Goal: Complete application form: Complete application form

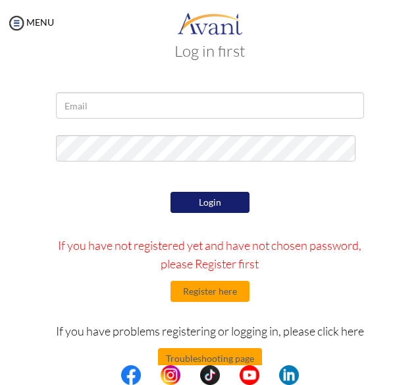
scroll to position [77, 0]
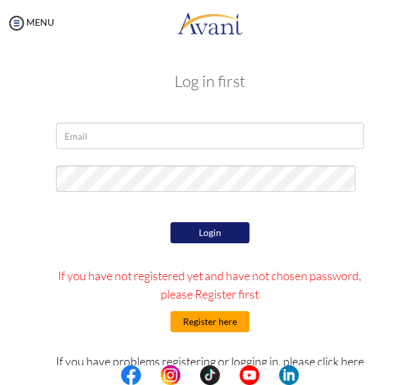
click at [222, 324] on button "Register here" at bounding box center [210, 321] width 79 height 21
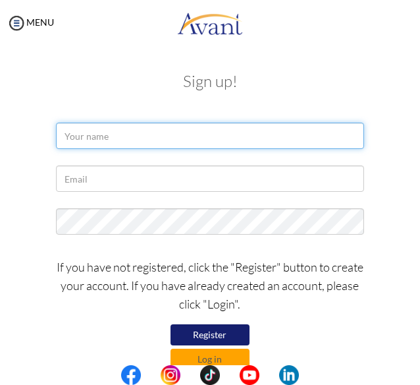
click at [231, 138] on input "text" at bounding box center [210, 136] width 308 height 26
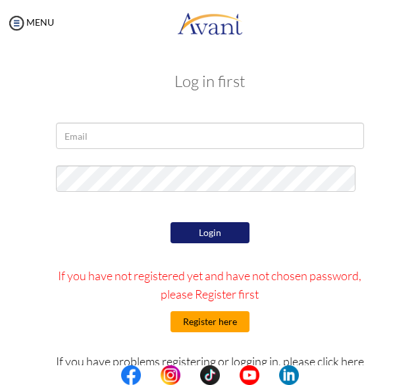
click at [219, 317] on button "Register here" at bounding box center [210, 321] width 79 height 21
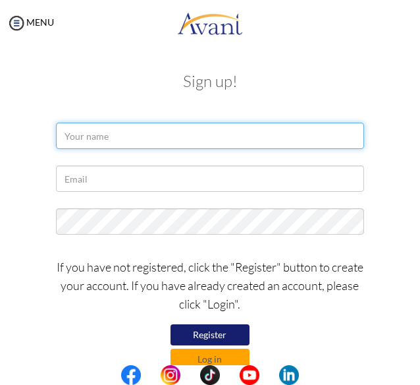
click at [245, 139] on input "text" at bounding box center [210, 136] width 308 height 26
type input "Maria Christina"
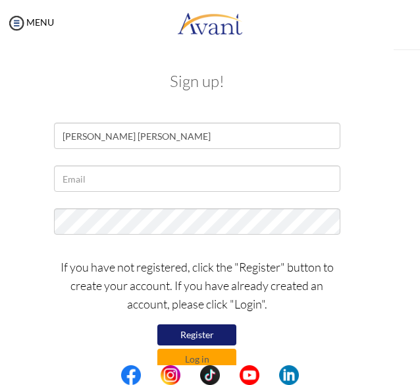
type input "Maria Christina I"
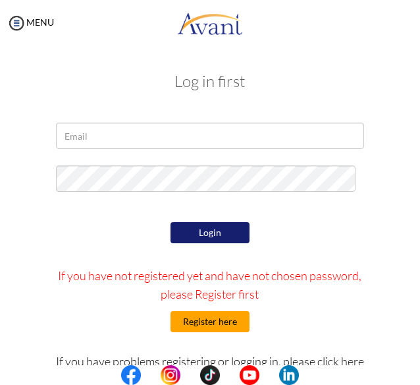
click at [219, 319] on button "Register here" at bounding box center [210, 321] width 79 height 21
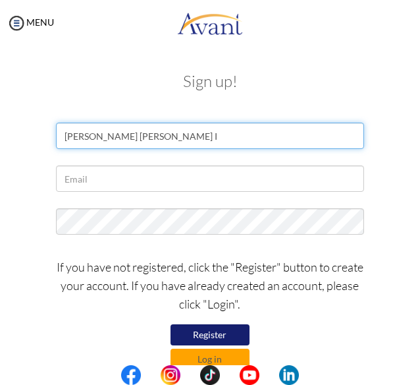
click at [235, 144] on input "Maria Christina I" at bounding box center [210, 136] width 308 height 26
type input "Maria Christina Ira"
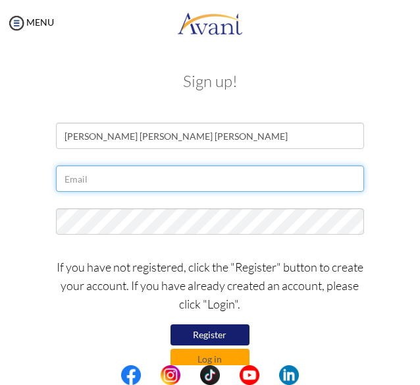
click at [220, 181] on input "text" at bounding box center [210, 178] width 308 height 26
type input "[EMAIL_ADDRESS][DOMAIN_NAME]"
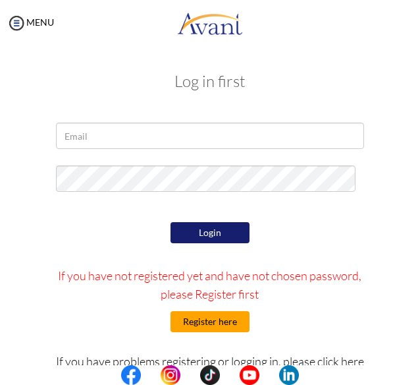
click at [200, 320] on button "Register here" at bounding box center [210, 321] width 79 height 21
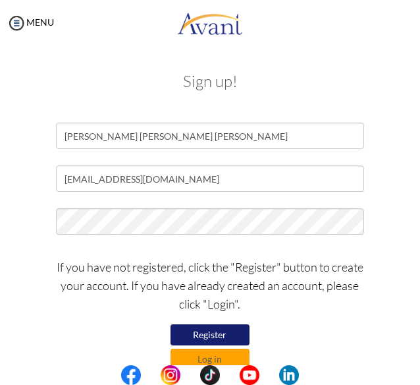
click at [215, 334] on button "Register" at bounding box center [210, 334] width 79 height 21
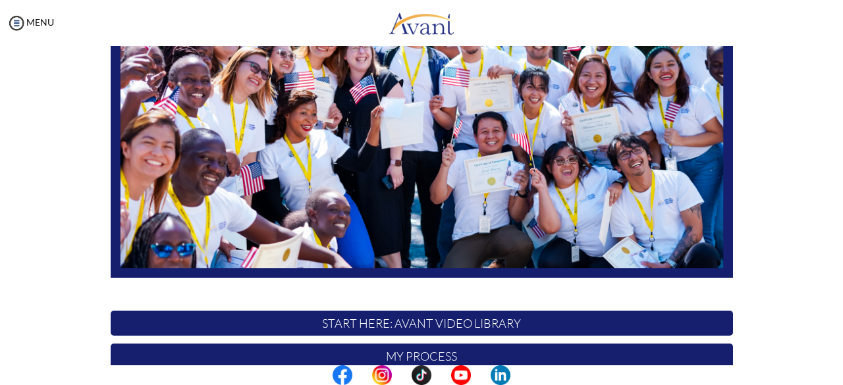
scroll to position [347, 0]
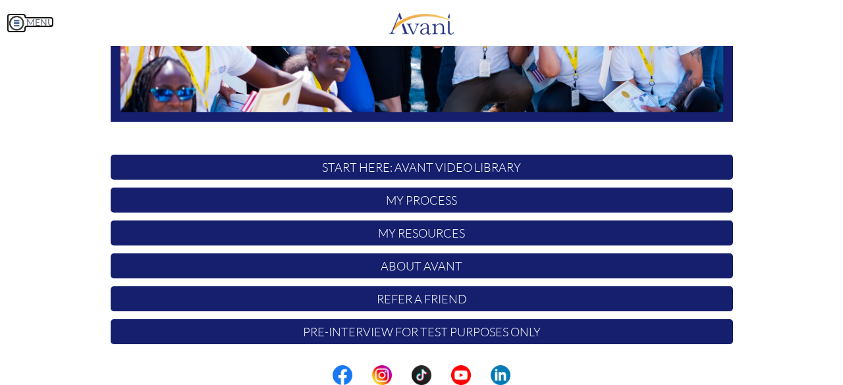
click at [14, 21] on img at bounding box center [17, 23] width 20 height 20
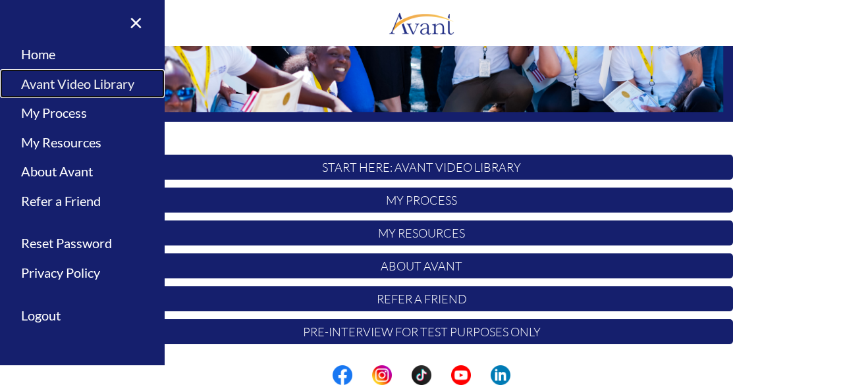
click at [99, 86] on link "Avant Video Library" at bounding box center [82, 84] width 165 height 30
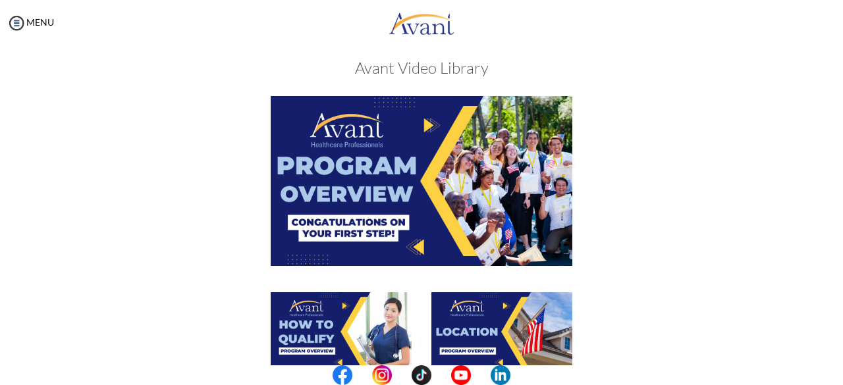
scroll to position [0, 0]
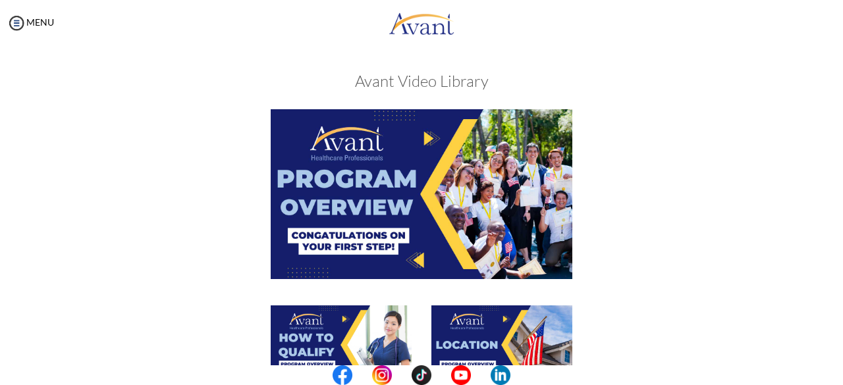
click at [406, 217] on img at bounding box center [422, 193] width 302 height 169
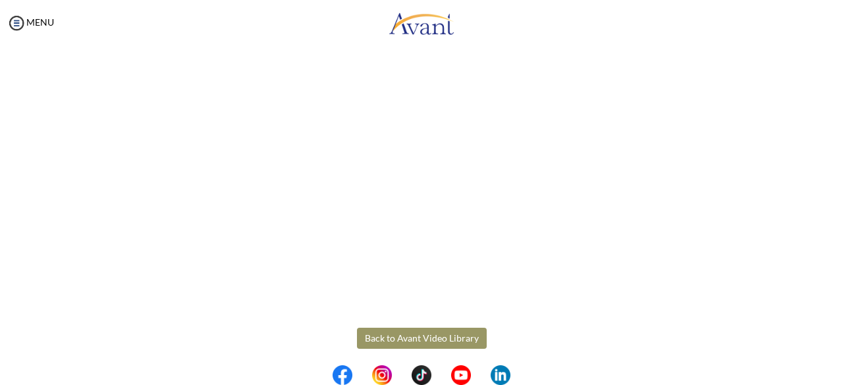
scroll to position [262, 0]
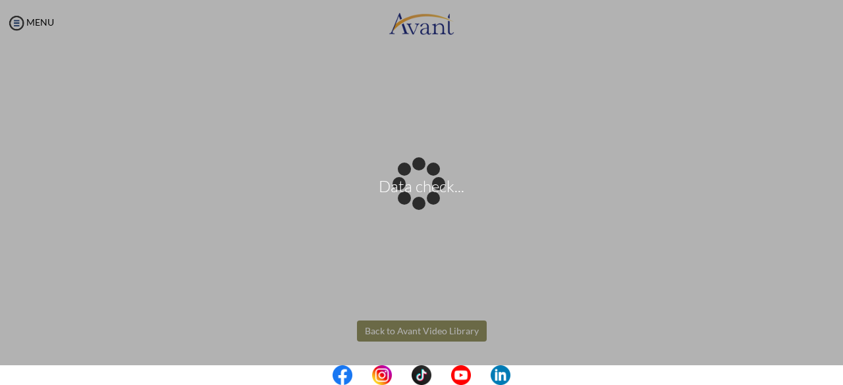
click at [372, 329] on body "Data check... Maintenance break. Please come back in 2 hours. MENU My Status Wh…" at bounding box center [421, 192] width 843 height 385
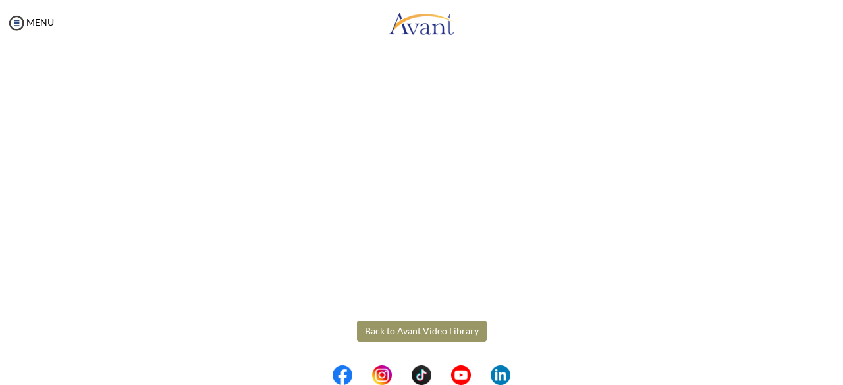
click at [420, 335] on button "Back to Avant Video Library" at bounding box center [422, 331] width 130 height 21
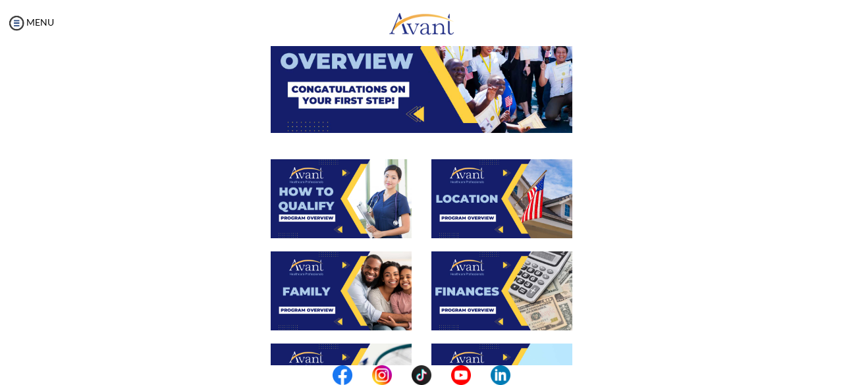
scroll to position [250, 0]
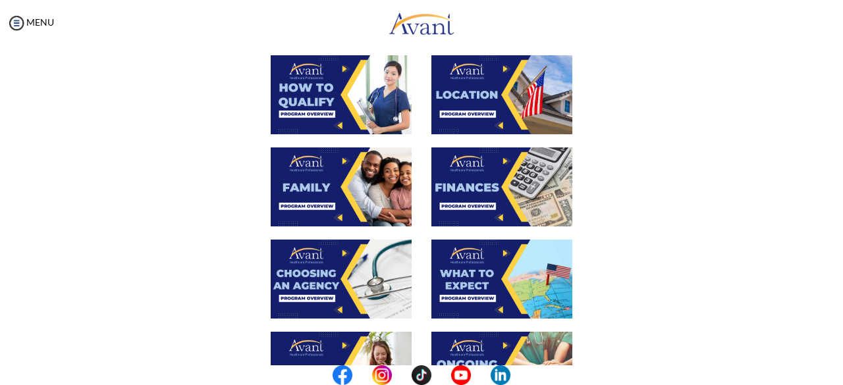
click at [376, 104] on img at bounding box center [341, 94] width 141 height 79
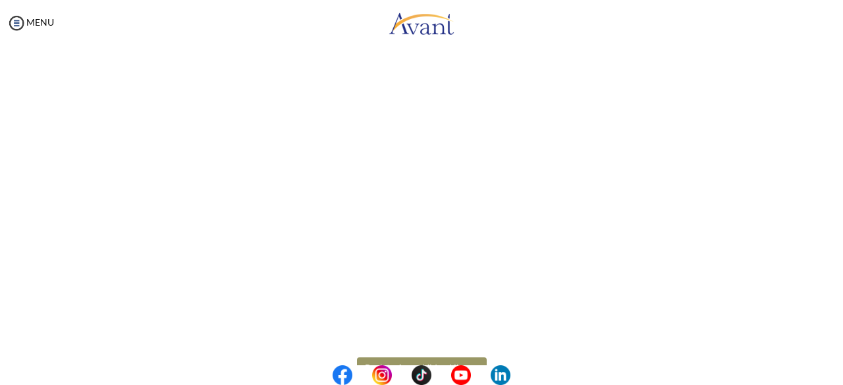
scroll to position [262, 0]
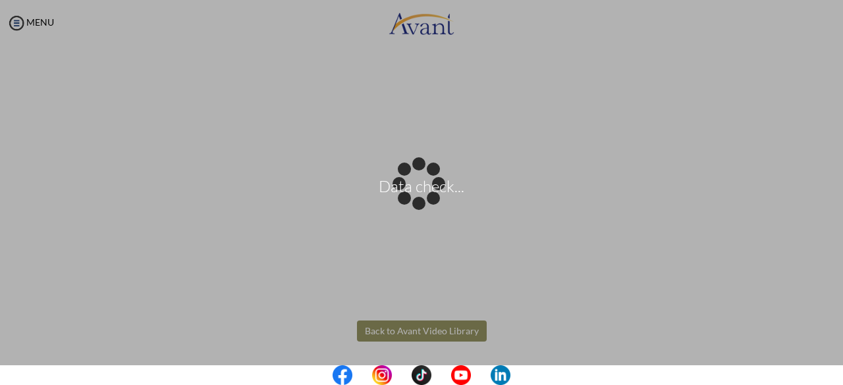
click at [420, 327] on body "Data check... Maintenance break. Please come back in 2 hours. MENU My Status Wh…" at bounding box center [421, 192] width 843 height 385
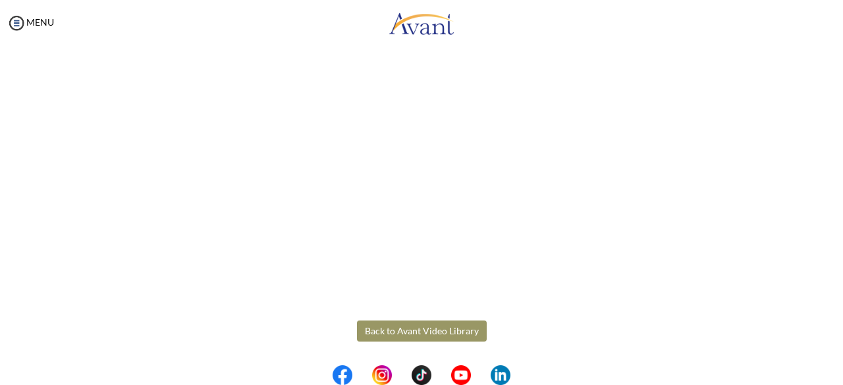
click at [420, 327] on button "Back to Avant Video Library" at bounding box center [422, 331] width 130 height 21
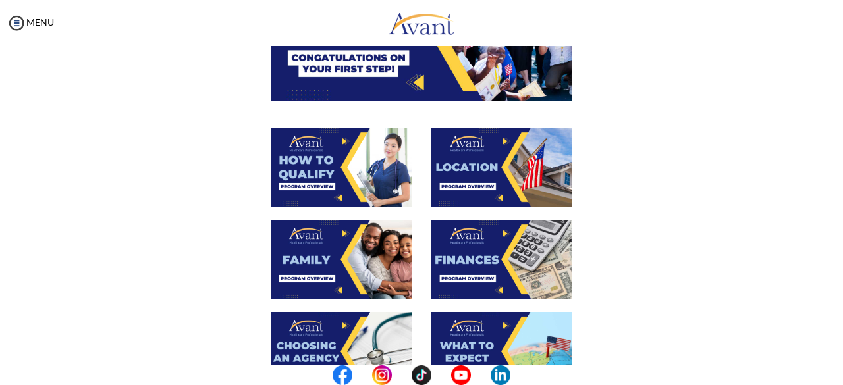
scroll to position [182, 0]
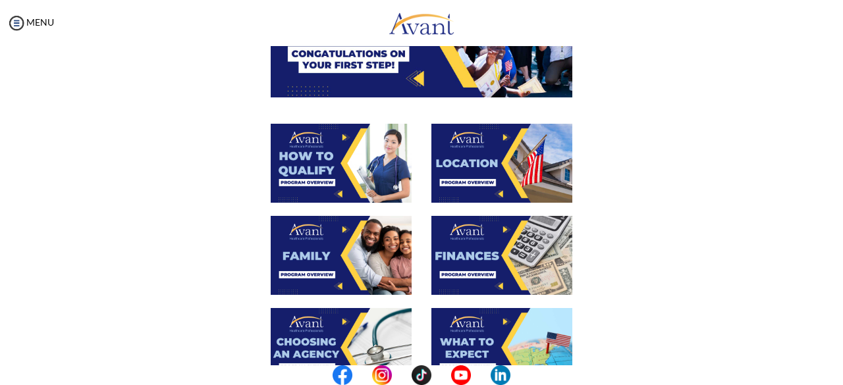
click at [420, 175] on img at bounding box center [502, 163] width 141 height 79
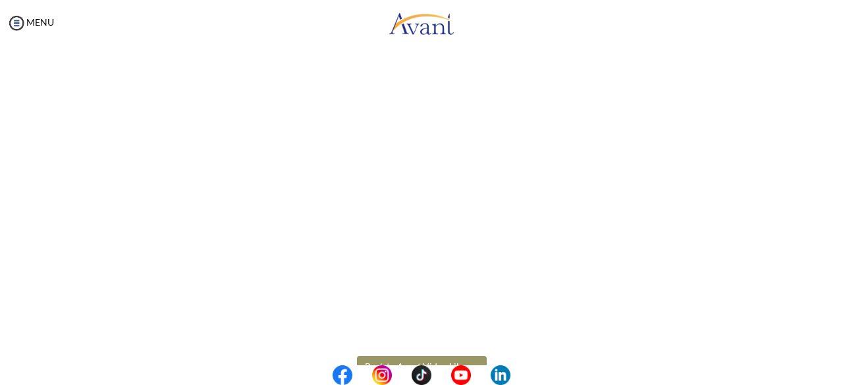
scroll to position [262, 0]
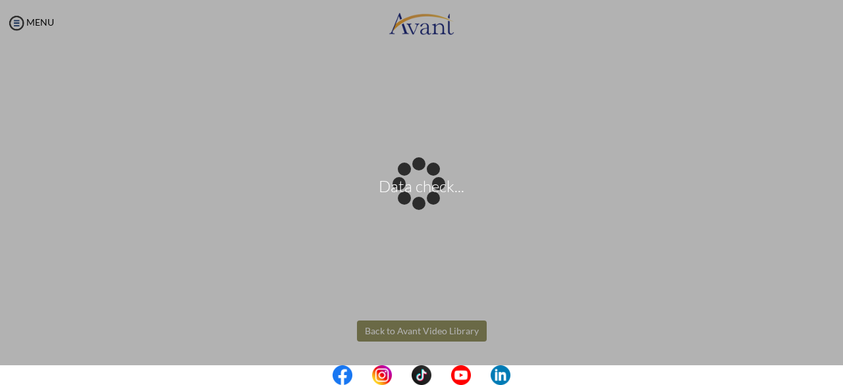
click at [420, 332] on body "Data check... Maintenance break. Please come back in 2 hours. MENU My Status Wh…" at bounding box center [421, 192] width 843 height 385
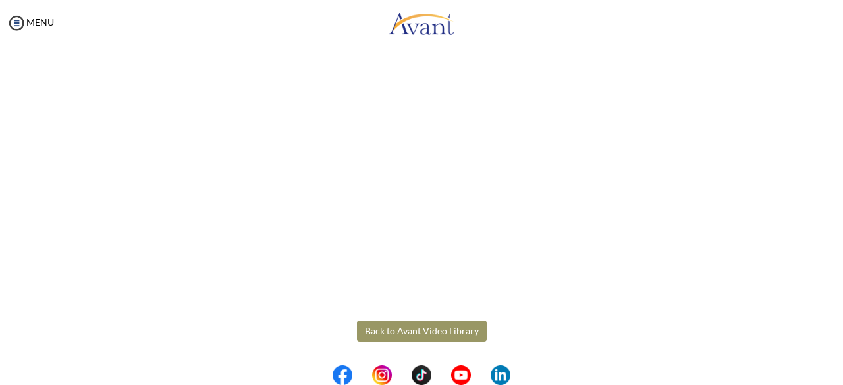
click at [420, 333] on button "Back to Avant Video Library" at bounding box center [422, 331] width 130 height 21
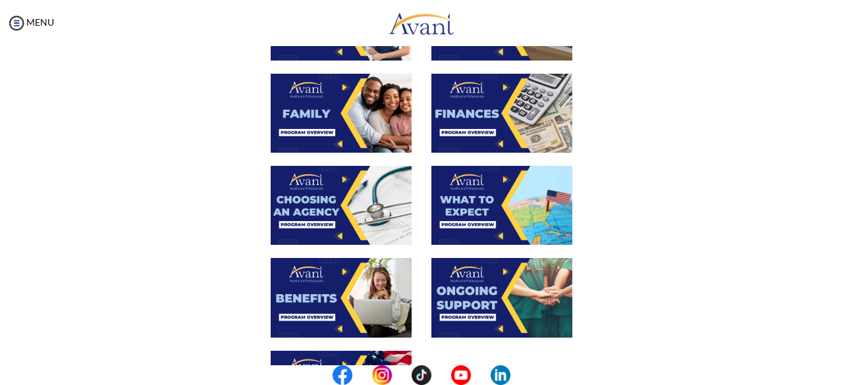
scroll to position [325, 0]
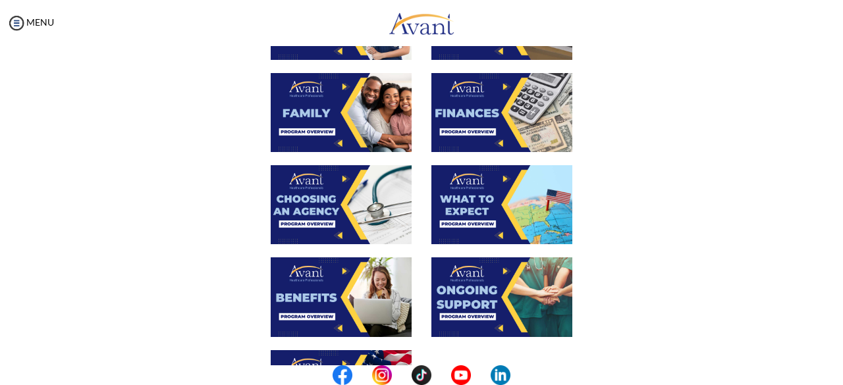
click at [353, 127] on img at bounding box center [341, 112] width 141 height 79
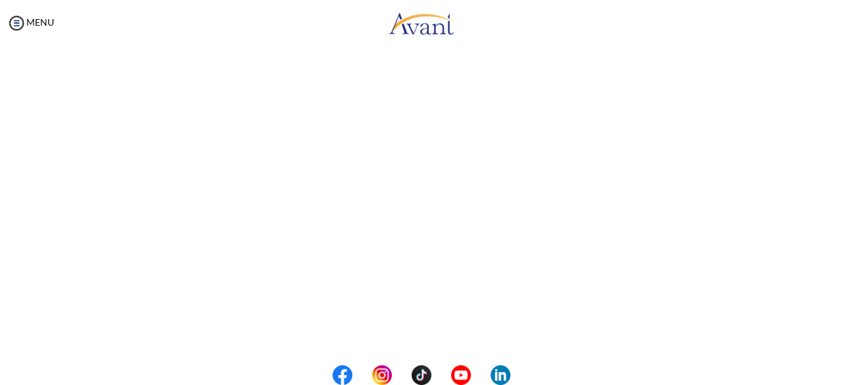
scroll to position [403, 0]
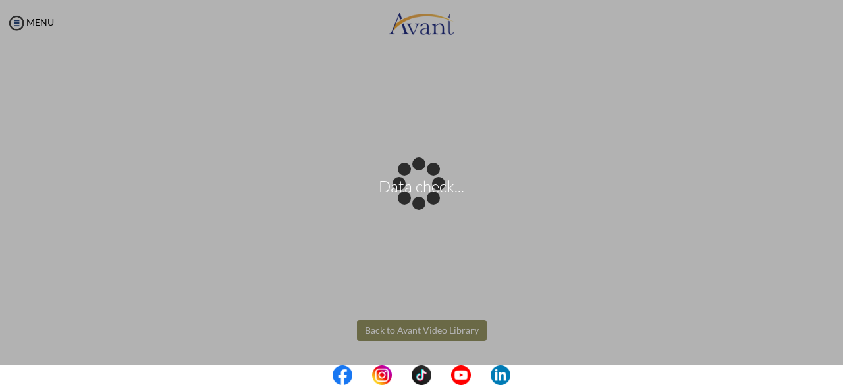
click at [420, 325] on body "Data check... Maintenance break. Please come back in 2 hours. MENU My Status Wh…" at bounding box center [421, 192] width 843 height 385
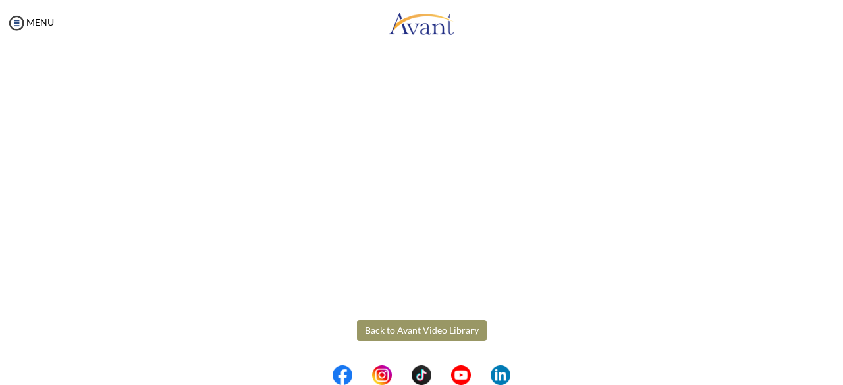
click at [420, 337] on button "Back to Avant Video Library" at bounding box center [422, 330] width 130 height 21
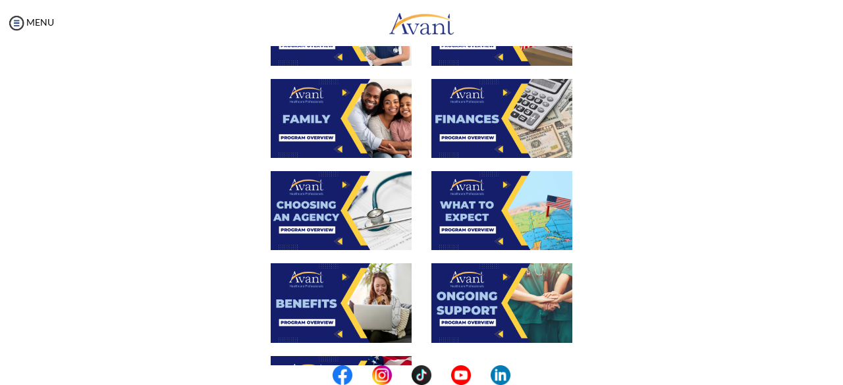
scroll to position [325, 0]
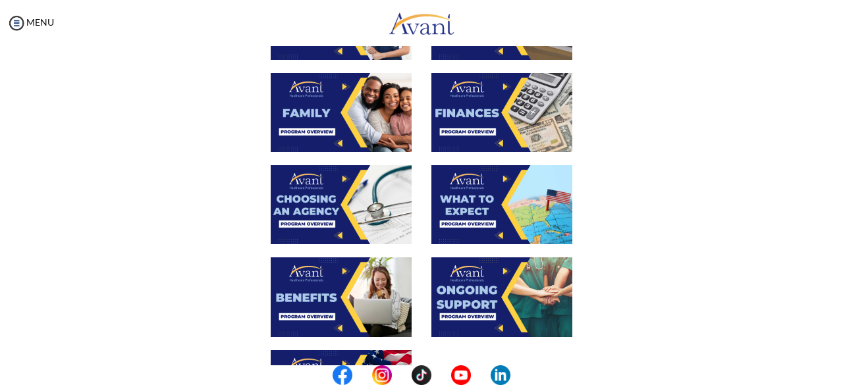
click at [420, 134] on img at bounding box center [502, 112] width 141 height 79
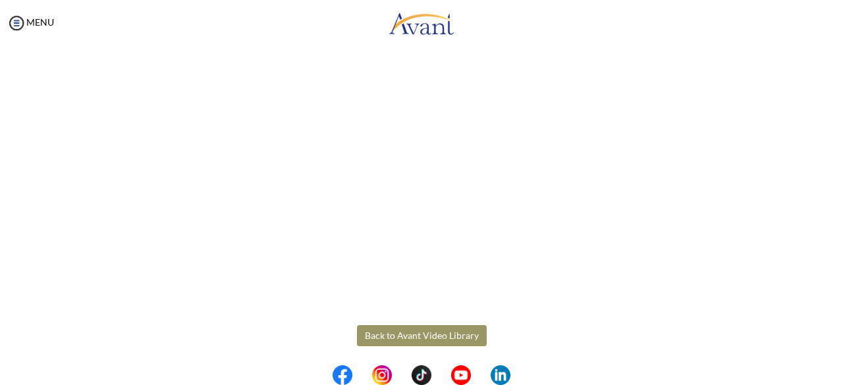
scroll to position [262, 0]
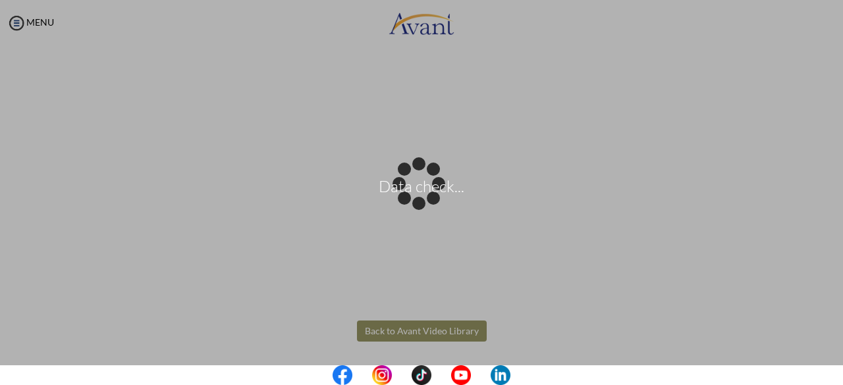
click at [420, 327] on body "Data check... Maintenance break. Please come back in 2 hours. MENU My Status Wh…" at bounding box center [421, 192] width 843 height 385
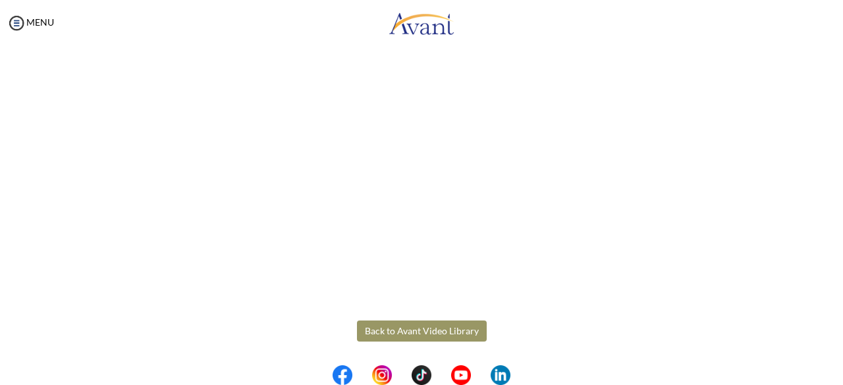
click at [420, 330] on button "Back to Avant Video Library" at bounding box center [422, 331] width 130 height 21
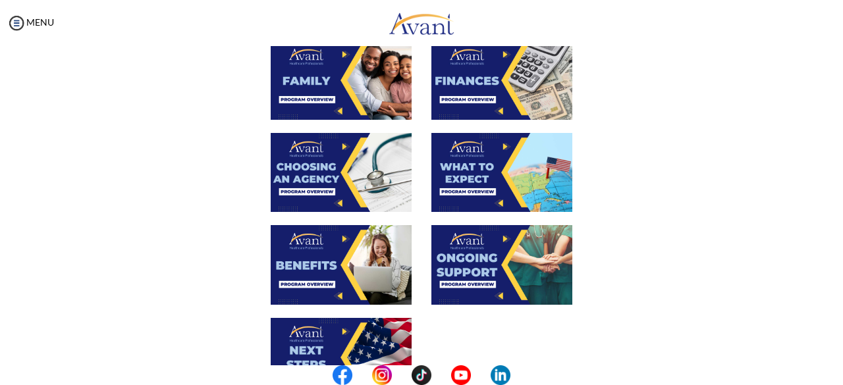
scroll to position [373, 0]
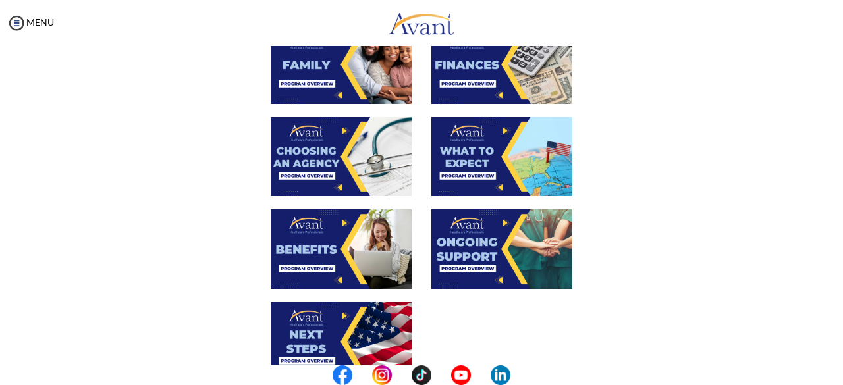
click at [372, 148] on img at bounding box center [341, 156] width 141 height 79
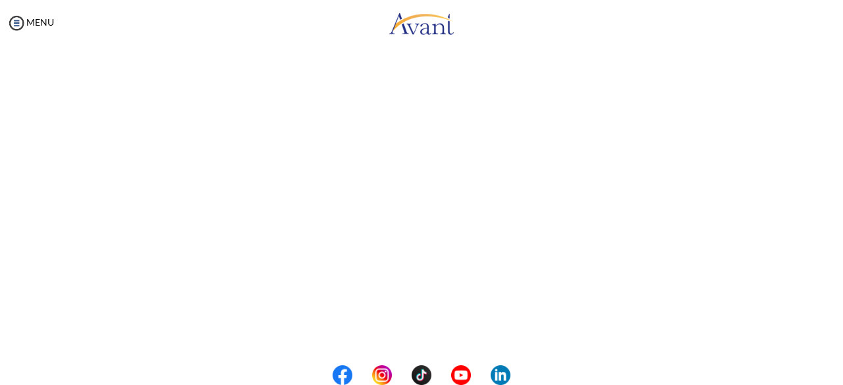
scroll to position [403, 0]
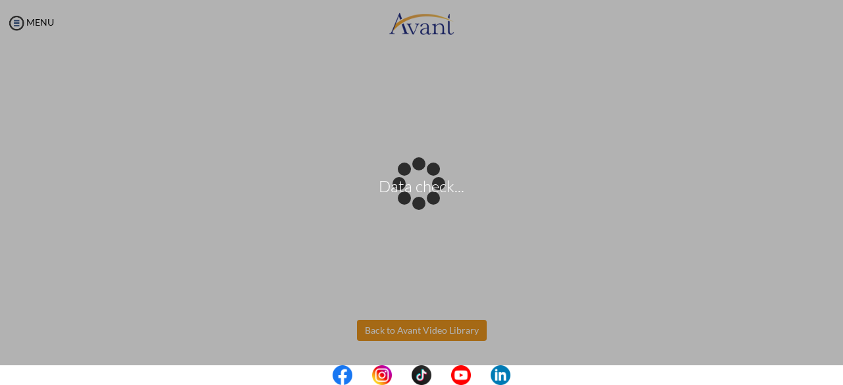
click at [420, 324] on body "Data check... Maintenance break. Please come back in 2 hours. MENU My Status Wh…" at bounding box center [421, 192] width 843 height 385
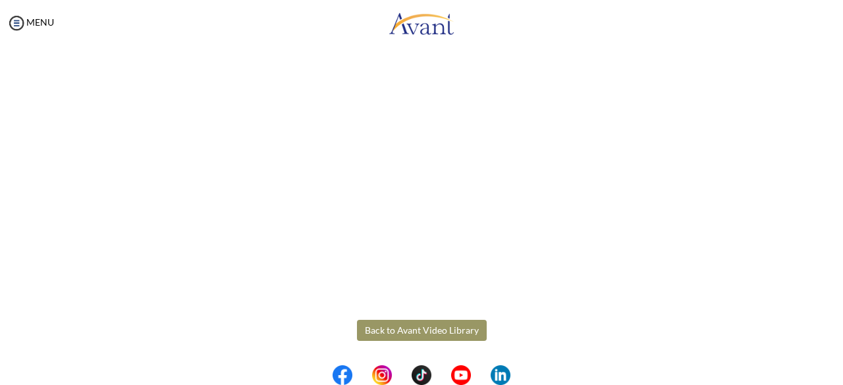
click at [420, 333] on button "Back to Avant Video Library" at bounding box center [422, 330] width 130 height 21
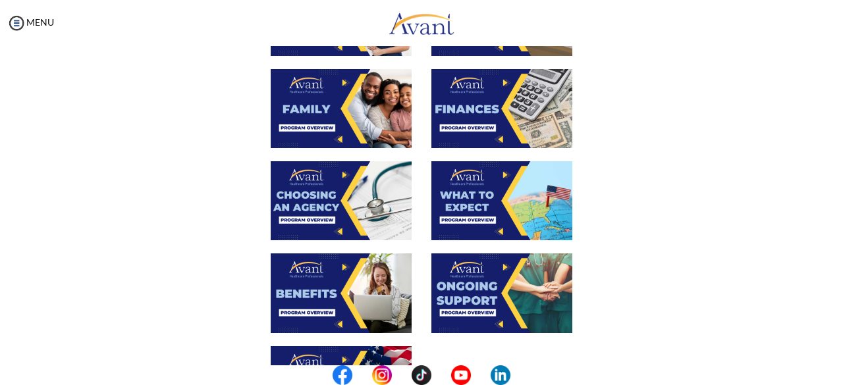
scroll to position [329, 0]
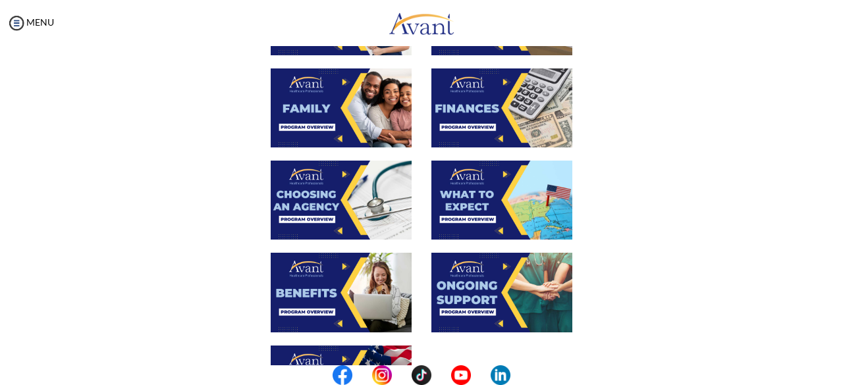
click at [420, 207] on img at bounding box center [502, 200] width 141 height 79
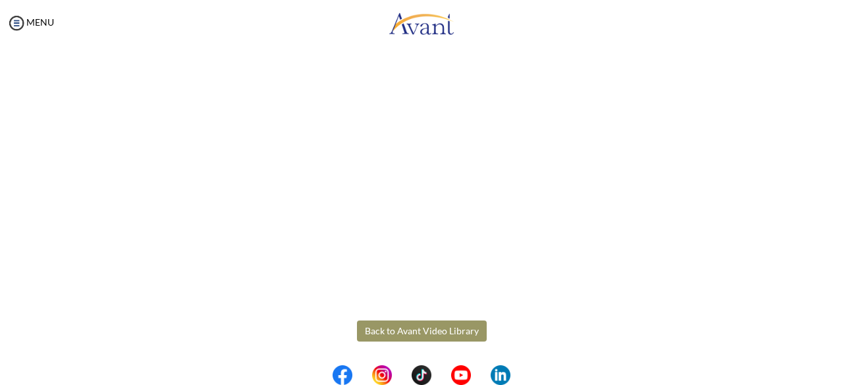
scroll to position [403, 0]
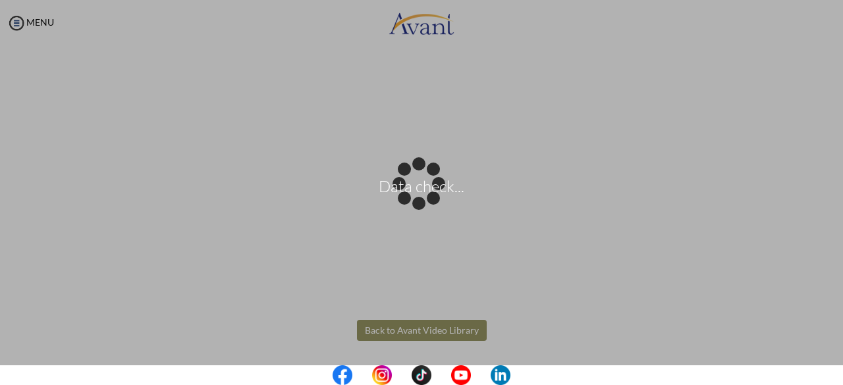
click at [420, 330] on body "Data check... Maintenance break. Please come back in 2 hours. MENU My Status Wh…" at bounding box center [421, 192] width 843 height 385
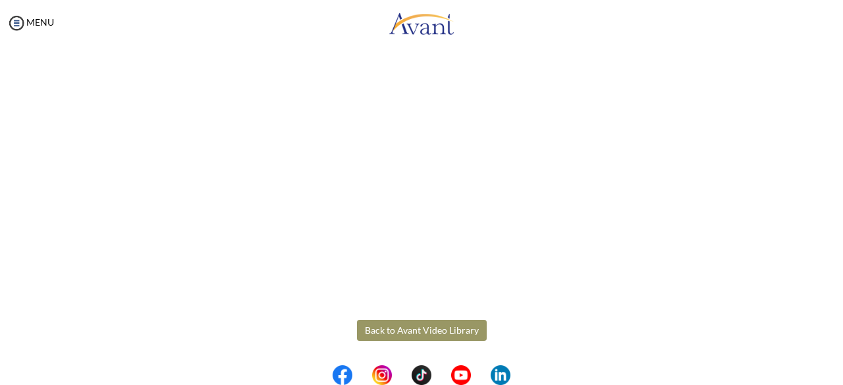
click at [420, 330] on button "Back to Avant Video Library" at bounding box center [422, 330] width 130 height 21
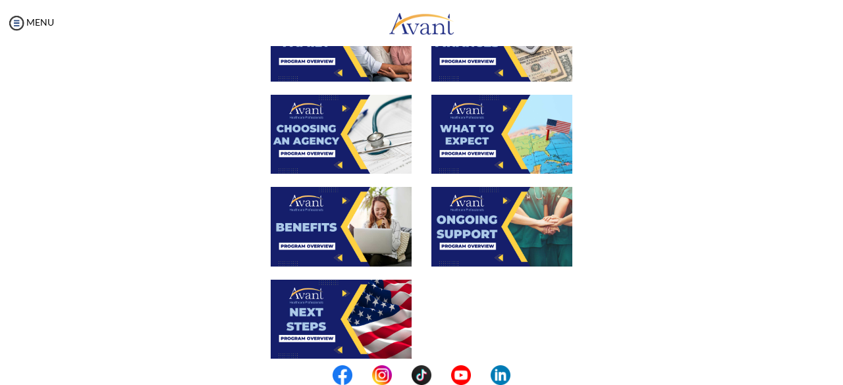
scroll to position [399, 0]
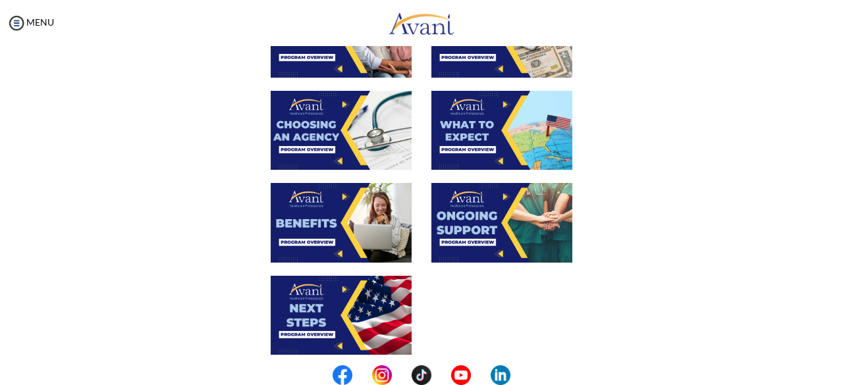
click at [420, 157] on img at bounding box center [502, 130] width 141 height 79
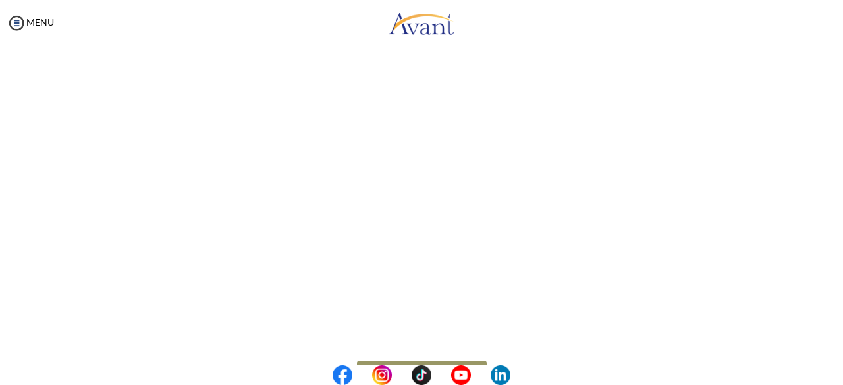
scroll to position [403, 0]
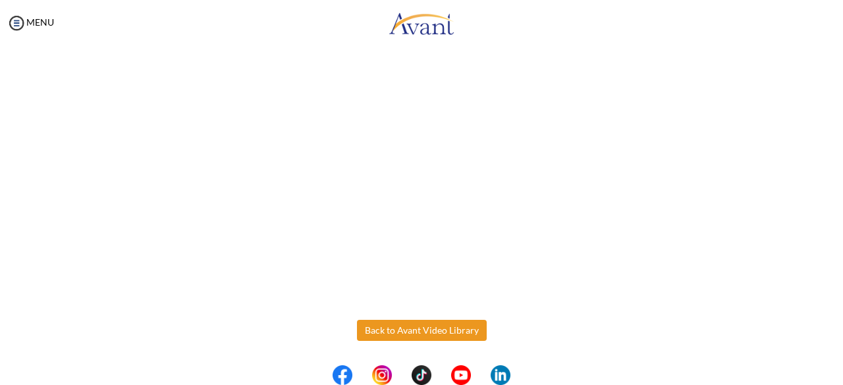
click at [420, 331] on body "Maintenance break. Please come back in 2 hours. MENU My Status What is the next…" at bounding box center [421, 192] width 843 height 385
click at [420, 331] on button "Back to Avant Video Library" at bounding box center [422, 330] width 130 height 21
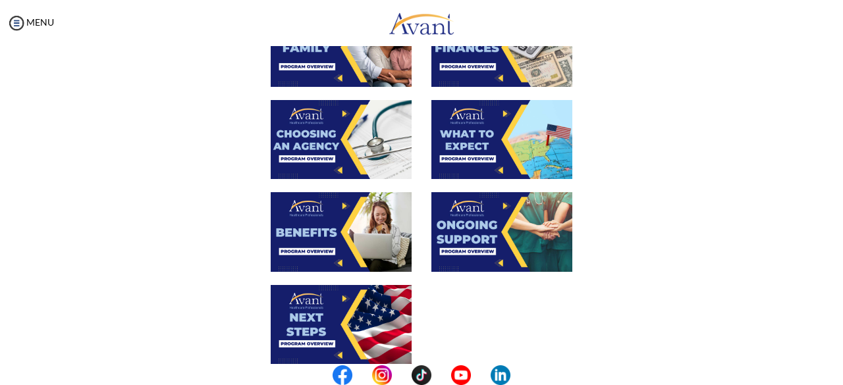
scroll to position [395, 0]
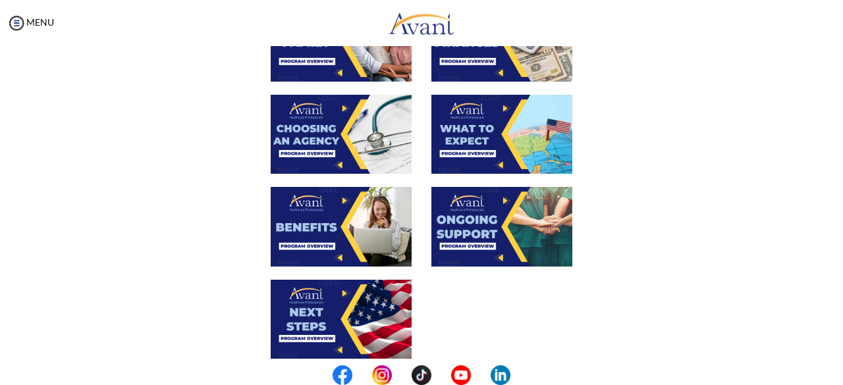
click at [346, 240] on img at bounding box center [341, 226] width 141 height 79
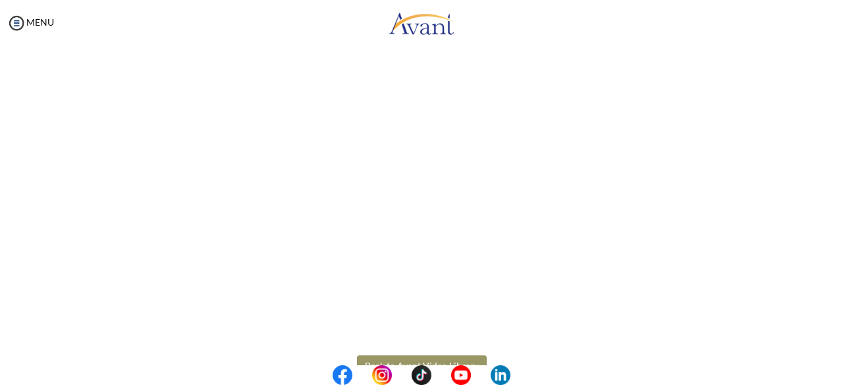
scroll to position [403, 0]
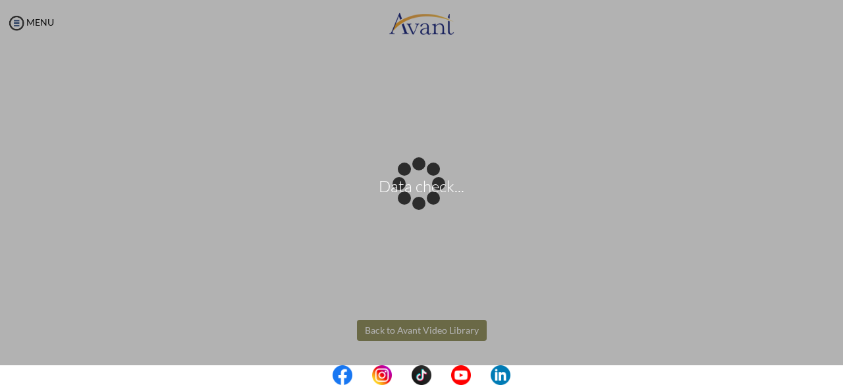
click at [407, 322] on body "Data check... Maintenance break. Please come back in 2 hours. MENU My Status Wh…" at bounding box center [421, 192] width 843 height 385
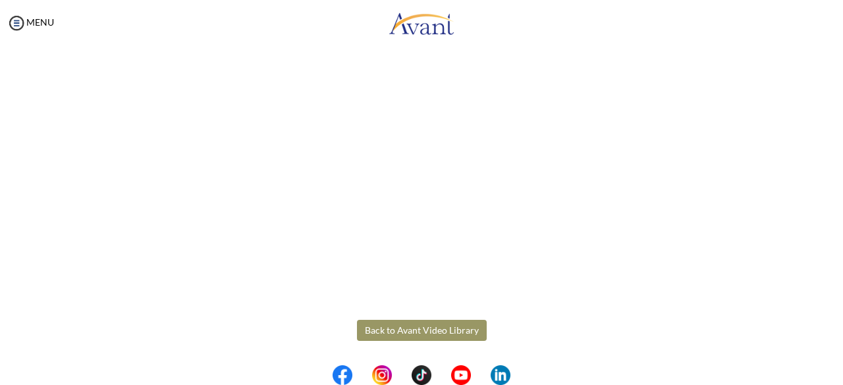
click at [420, 325] on button "Back to Avant Video Library" at bounding box center [422, 330] width 130 height 21
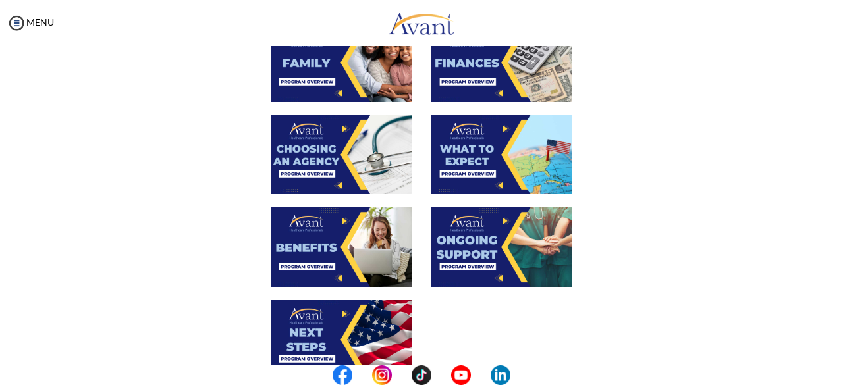
scroll to position [379, 0]
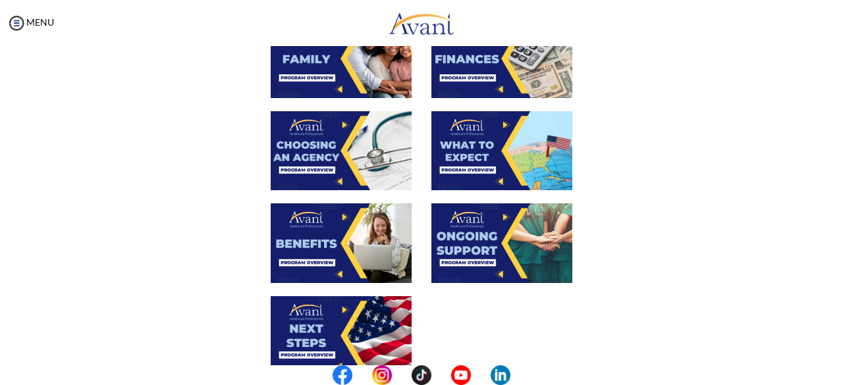
click at [420, 246] on img at bounding box center [502, 243] width 141 height 79
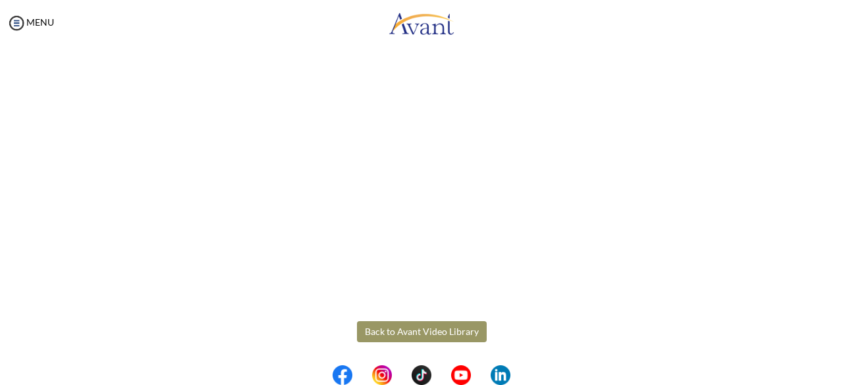
scroll to position [403, 0]
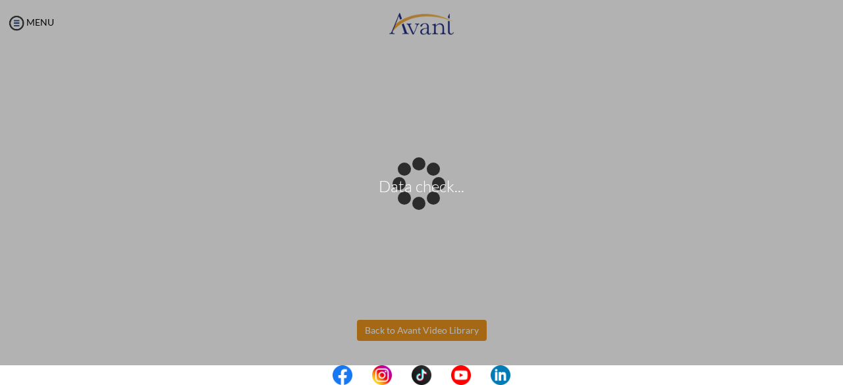
click at [420, 327] on body "Data check... Maintenance break. Please come back in 2 hours. MENU My Status Wh…" at bounding box center [421, 192] width 843 height 385
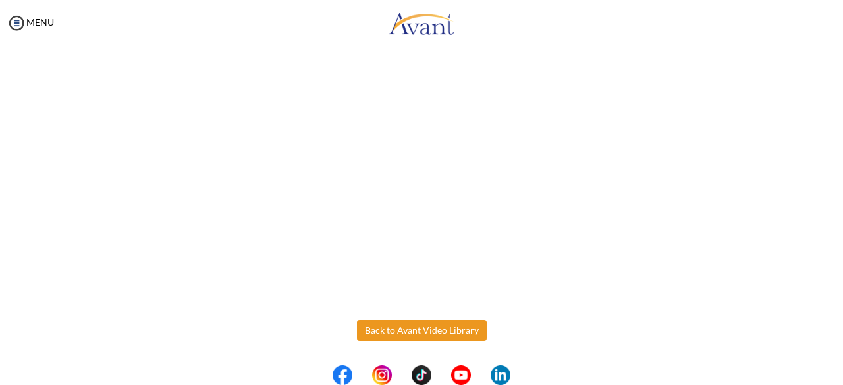
click at [420, 327] on button "Back to Avant Video Library" at bounding box center [422, 330] width 130 height 21
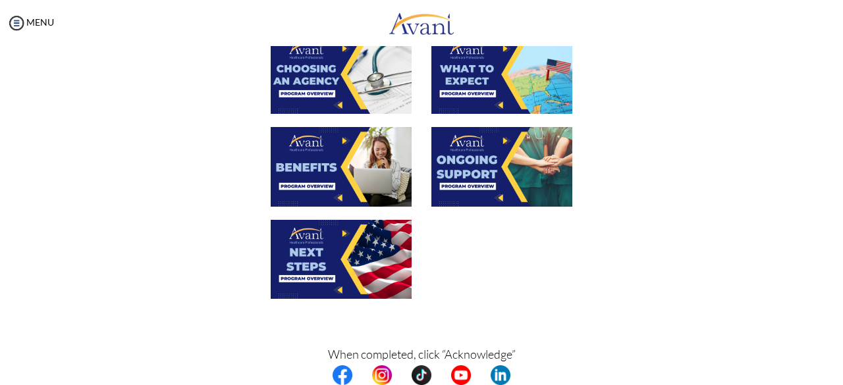
scroll to position [458, 0]
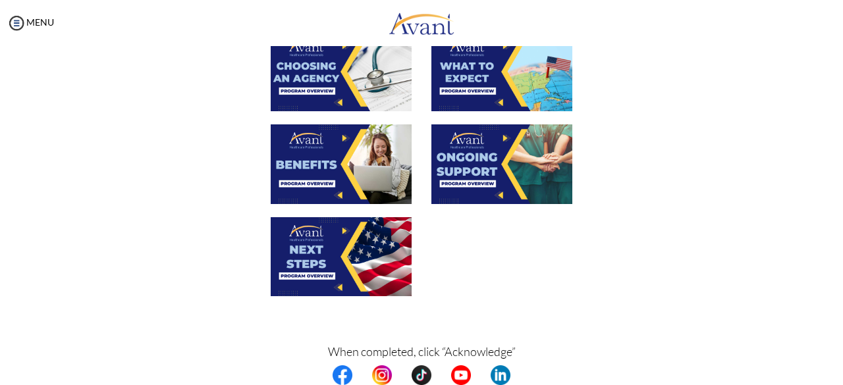
click at [357, 271] on img at bounding box center [341, 256] width 141 height 79
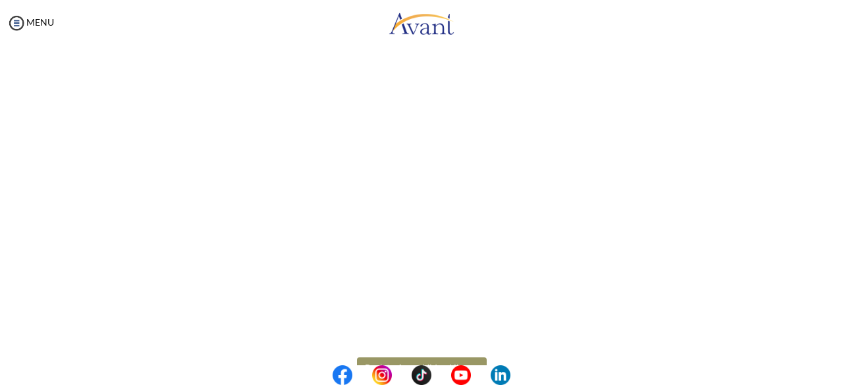
scroll to position [403, 0]
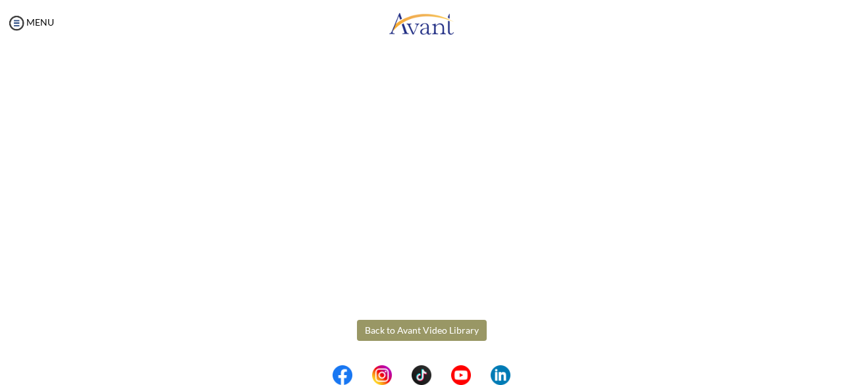
click at [420, 329] on body "Maintenance break. Please come back in 2 hours. MENU My Status What is the next…" at bounding box center [421, 192] width 843 height 385
click at [420, 333] on button "Back to Avant Video Library" at bounding box center [422, 330] width 130 height 21
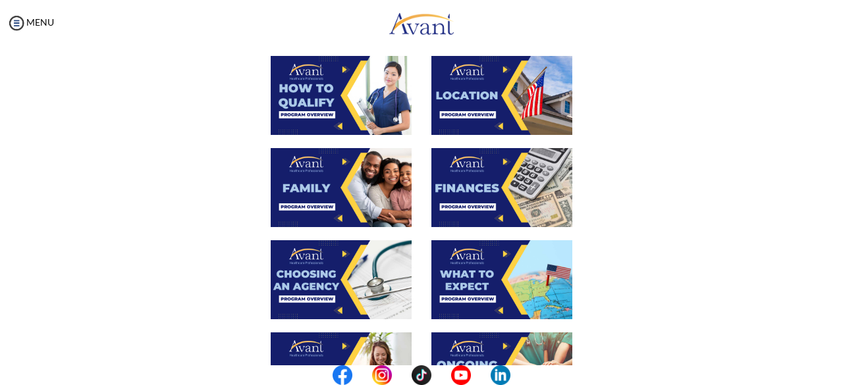
scroll to position [520, 0]
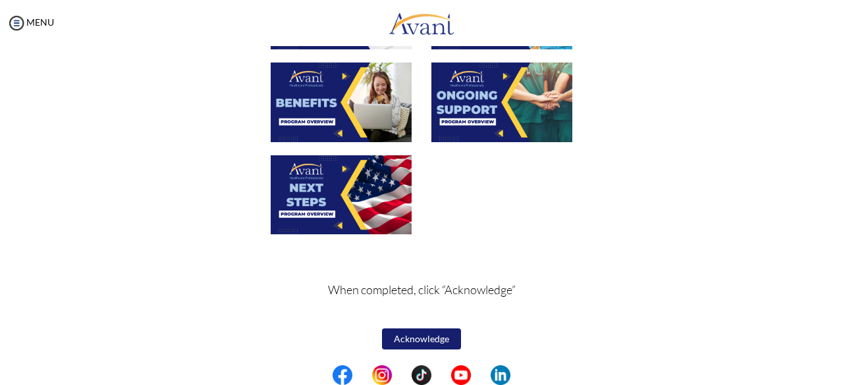
click at [420, 336] on button "Acknowledge" at bounding box center [421, 339] width 79 height 21
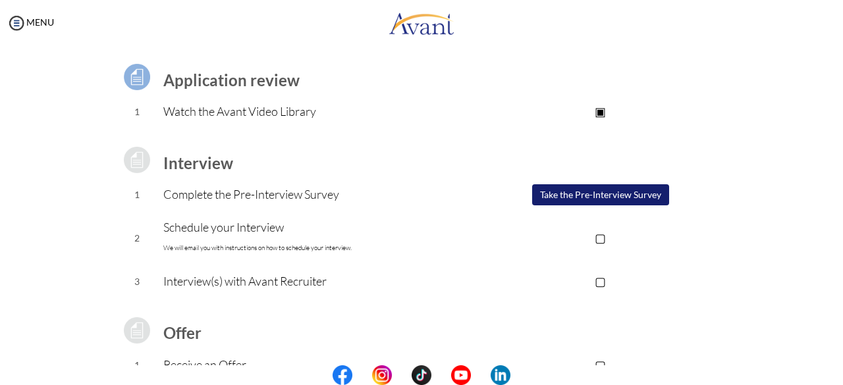
scroll to position [79, 0]
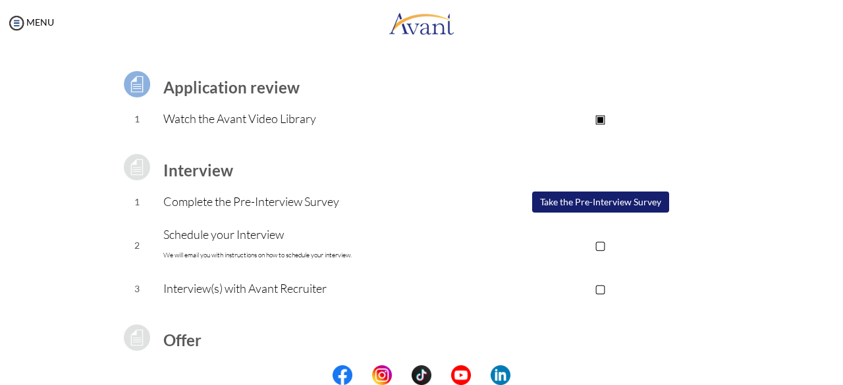
click at [420, 205] on button "Take the Pre-Interview Survey" at bounding box center [600, 202] width 137 height 21
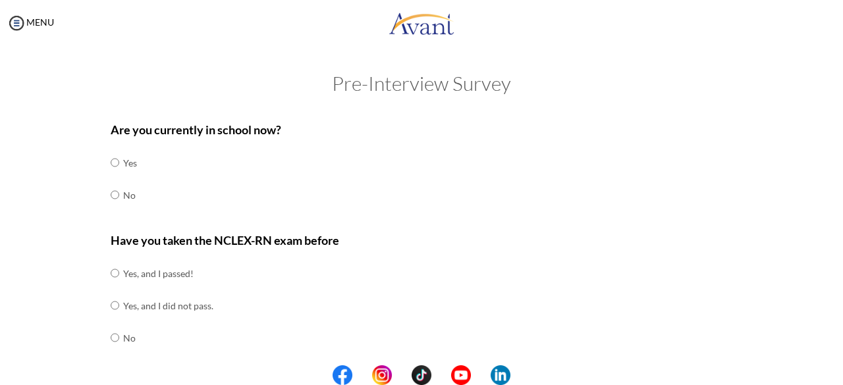
click at [111, 193] on input "radio" at bounding box center [115, 195] width 9 height 26
radio input "true"
click at [111, 271] on input "radio" at bounding box center [115, 273] width 9 height 26
radio input "true"
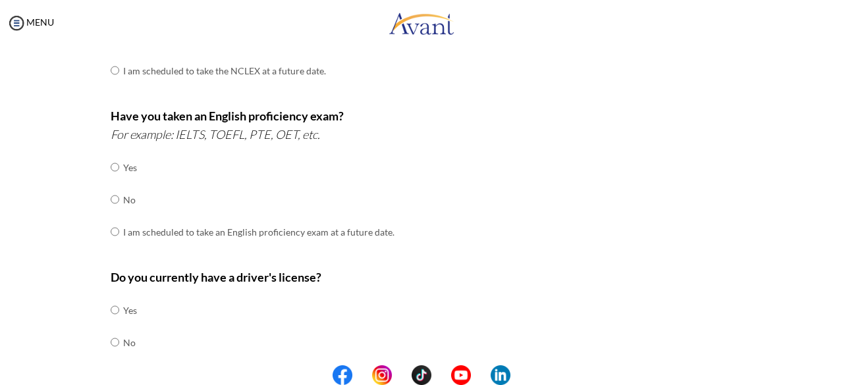
scroll to position [304, 0]
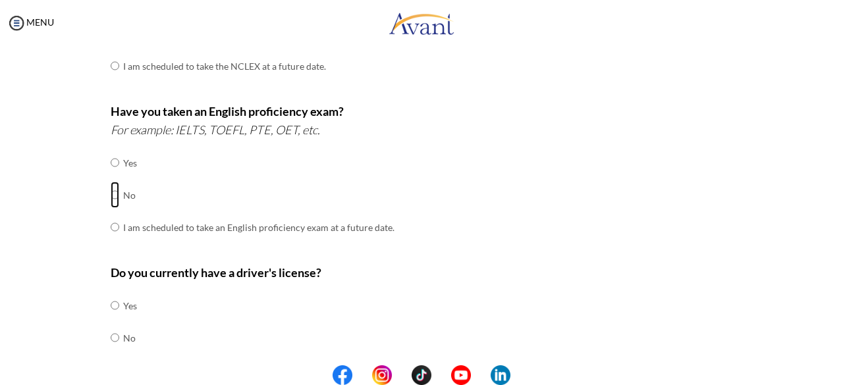
click at [111, 193] on input "radio" at bounding box center [115, 195] width 9 height 26
radio input "true"
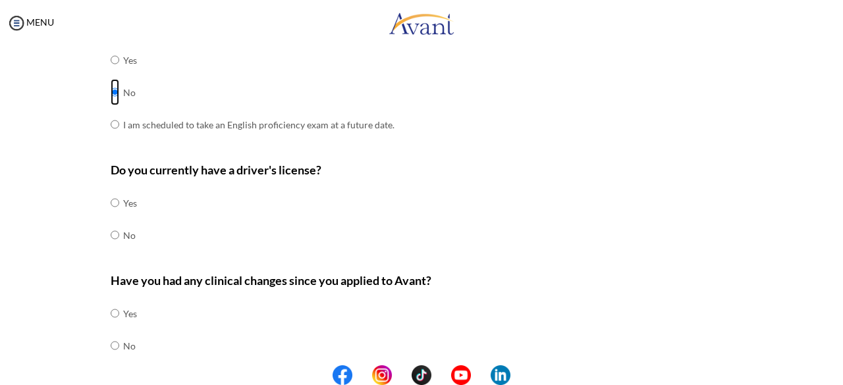
scroll to position [407, 0]
click at [111, 201] on input "radio" at bounding box center [115, 203] width 9 height 26
radio input "true"
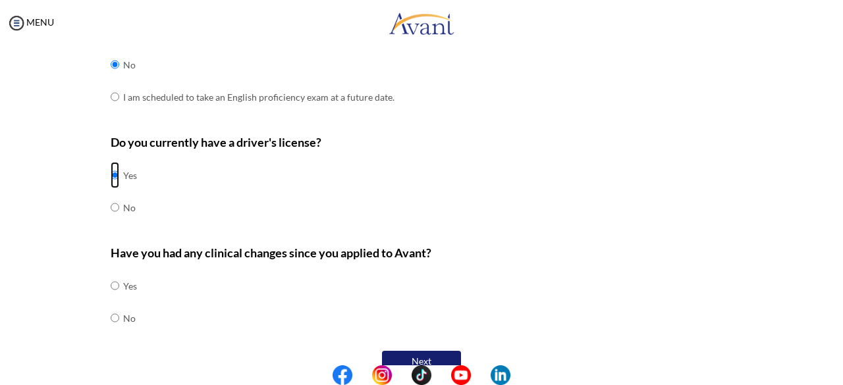
scroll to position [455, 0]
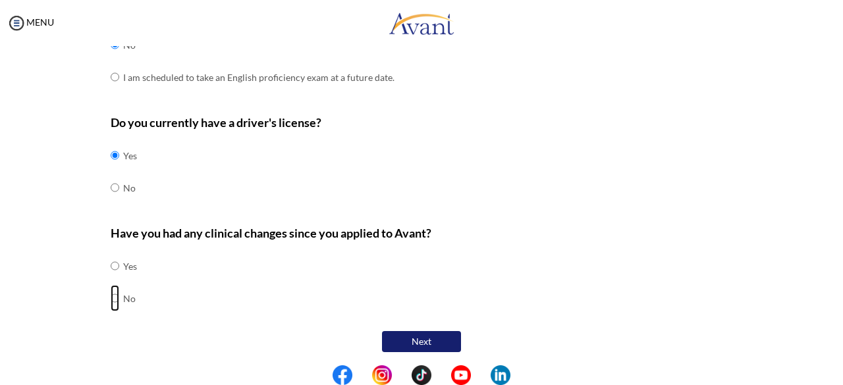
click at [111, 296] on input "radio" at bounding box center [115, 298] width 9 height 26
radio input "true"
click at [419, 345] on button "Next" at bounding box center [421, 341] width 79 height 21
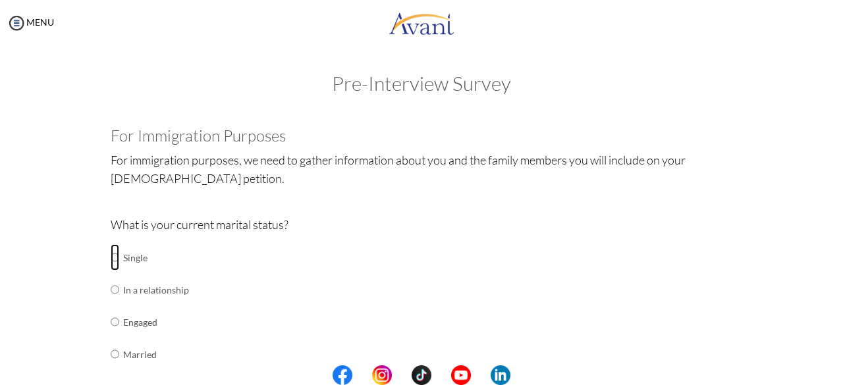
click at [111, 259] on input "radio" at bounding box center [115, 257] width 9 height 26
radio input "true"
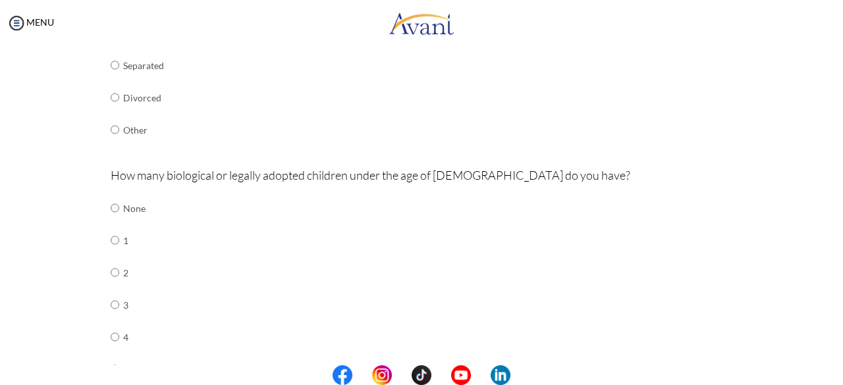
scroll to position [364, 0]
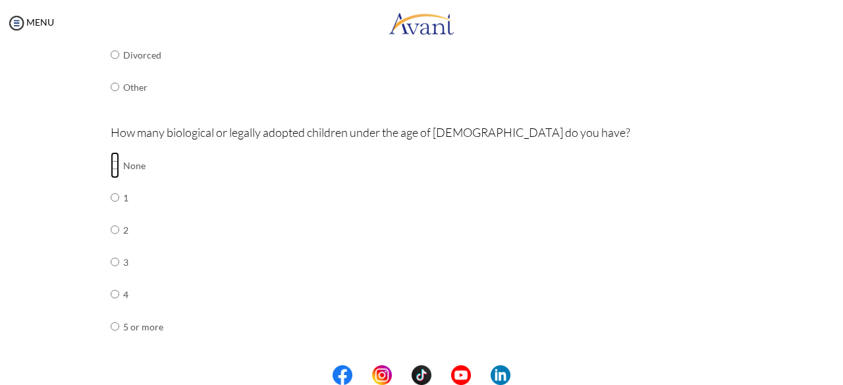
click at [111, 163] on input "radio" at bounding box center [115, 165] width 9 height 26
radio input "true"
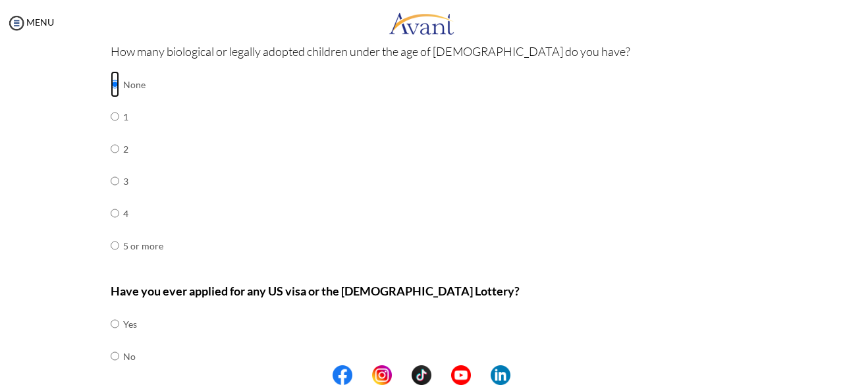
scroll to position [503, 0]
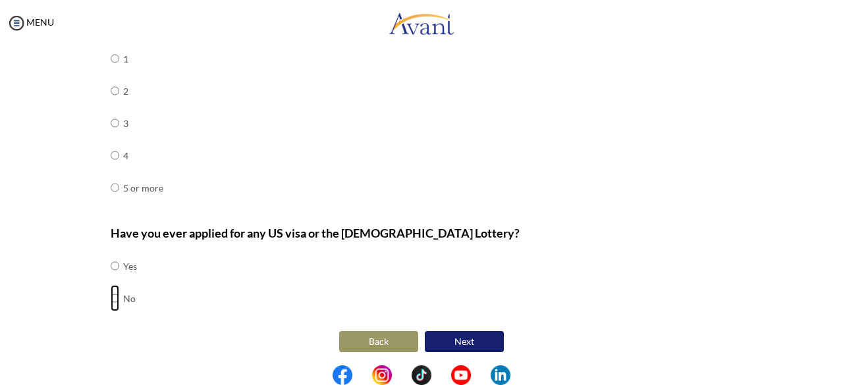
click at [111, 297] on input "radio" at bounding box center [115, 298] width 9 height 26
radio input "true"
click at [420, 337] on button "Next" at bounding box center [464, 341] width 79 height 21
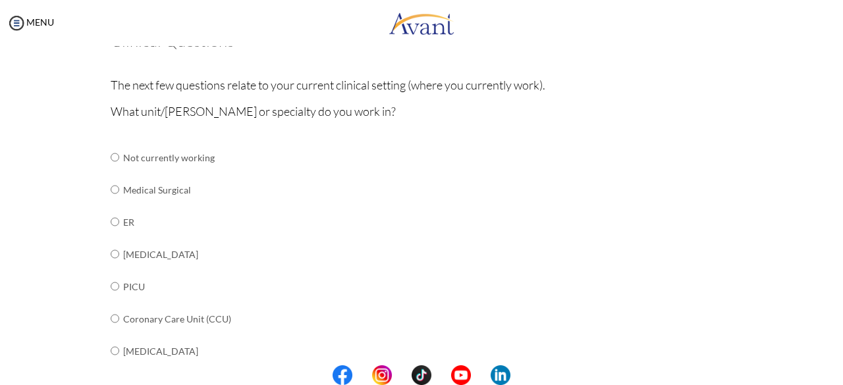
scroll to position [96, 0]
click at [111, 189] on input "radio" at bounding box center [115, 189] width 9 height 26
radio input "true"
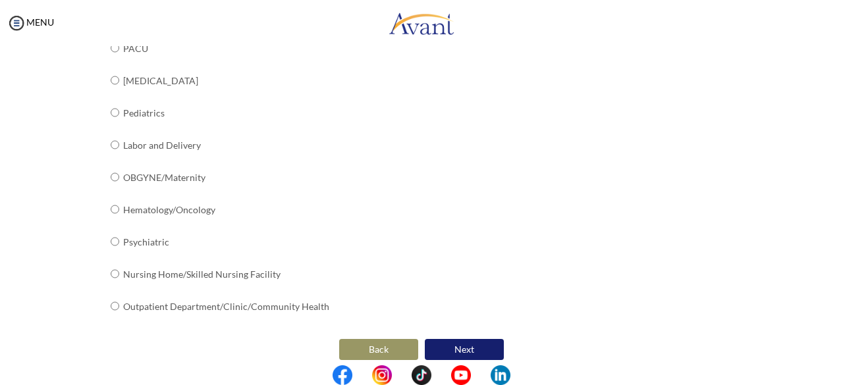
scroll to position [566, 0]
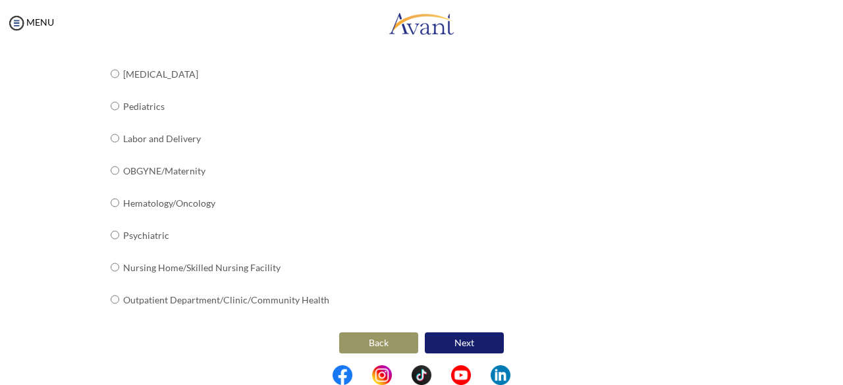
click at [420, 337] on button "Next" at bounding box center [464, 343] width 79 height 21
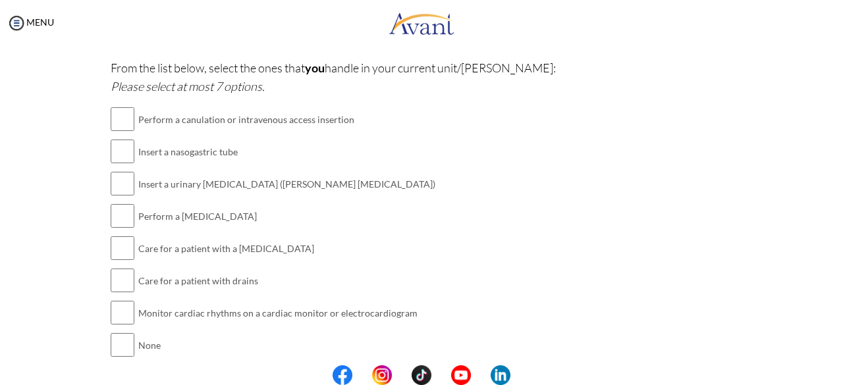
scroll to position [359, 0]
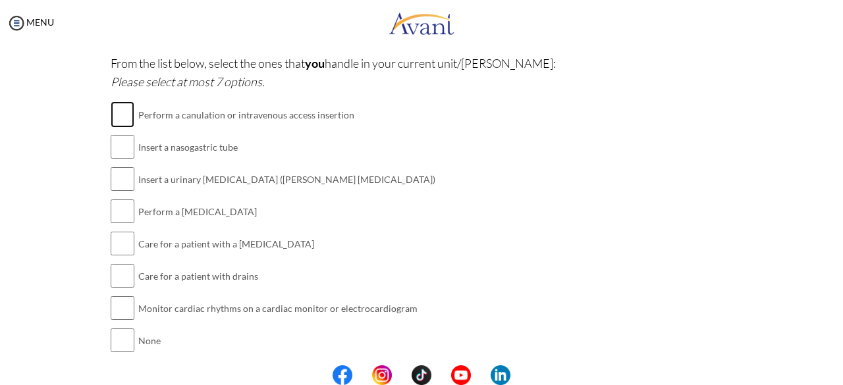
click at [123, 116] on input "checkbox" at bounding box center [123, 114] width 24 height 26
checkbox input "true"
click at [123, 179] on input "checkbox" at bounding box center [123, 179] width 24 height 26
checkbox input "true"
click at [122, 220] on input "checkbox" at bounding box center [123, 211] width 24 height 26
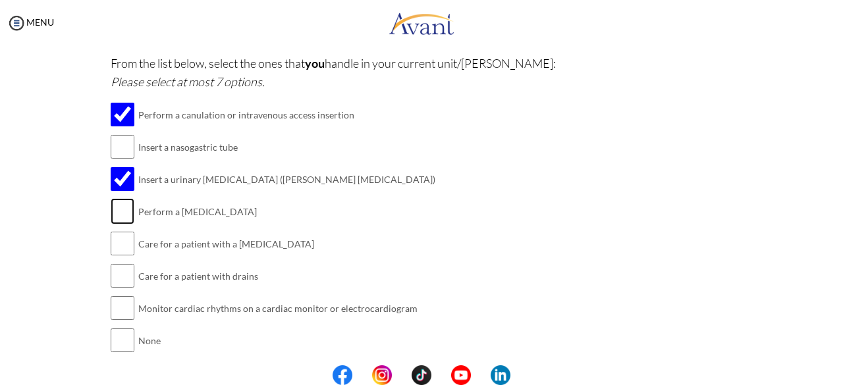
checkbox input "true"
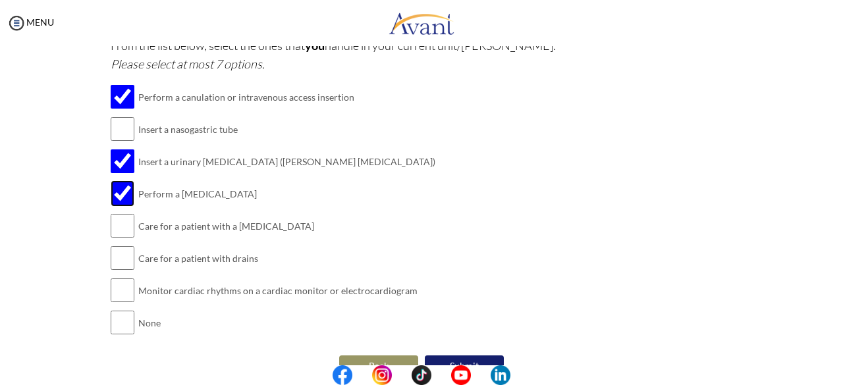
scroll to position [402, 0]
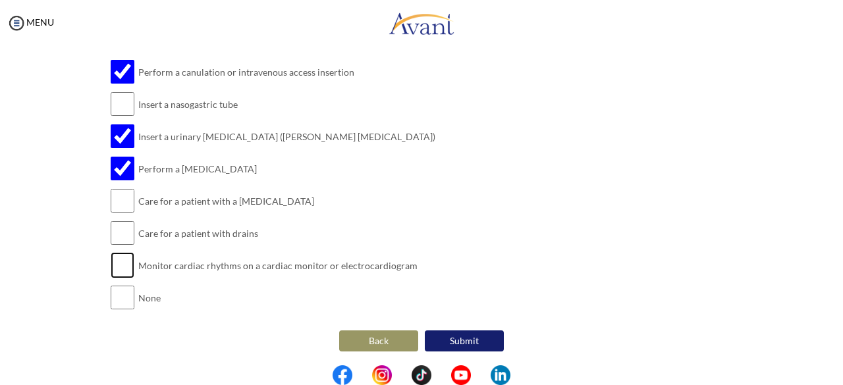
click at [113, 266] on input "checkbox" at bounding box center [123, 265] width 24 height 26
checkbox input "true"
click at [111, 238] on input "checkbox" at bounding box center [123, 233] width 24 height 26
checkbox input "true"
click at [119, 206] on input "checkbox" at bounding box center [123, 201] width 24 height 26
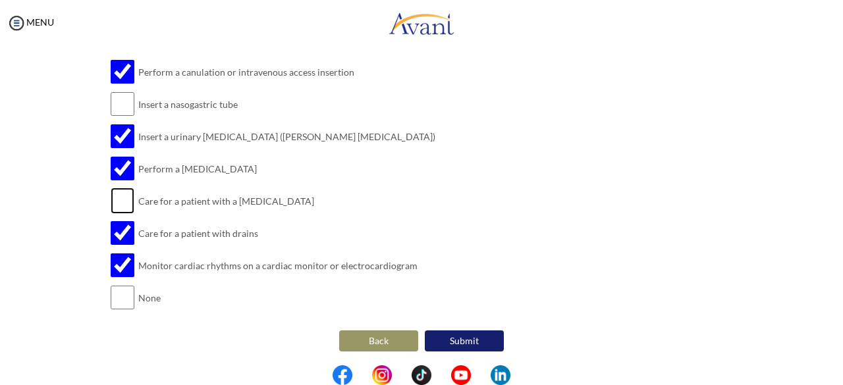
checkbox input "true"
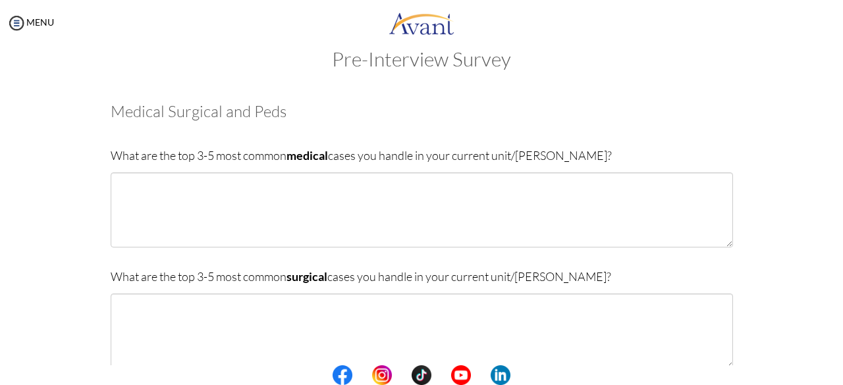
scroll to position [0, 0]
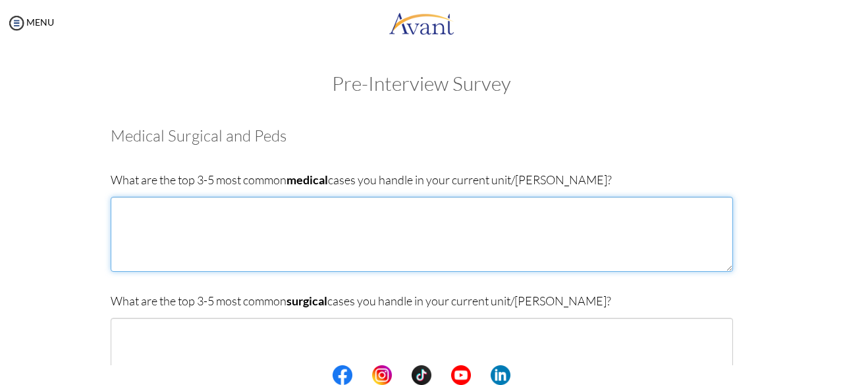
click at [121, 222] on textarea at bounding box center [422, 234] width 623 height 75
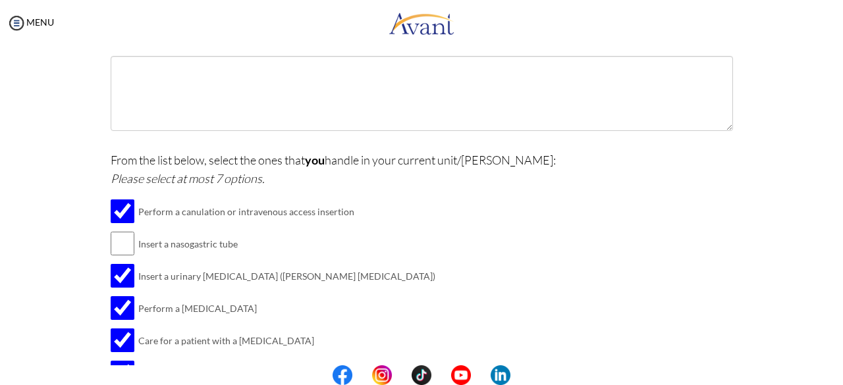
scroll to position [402, 0]
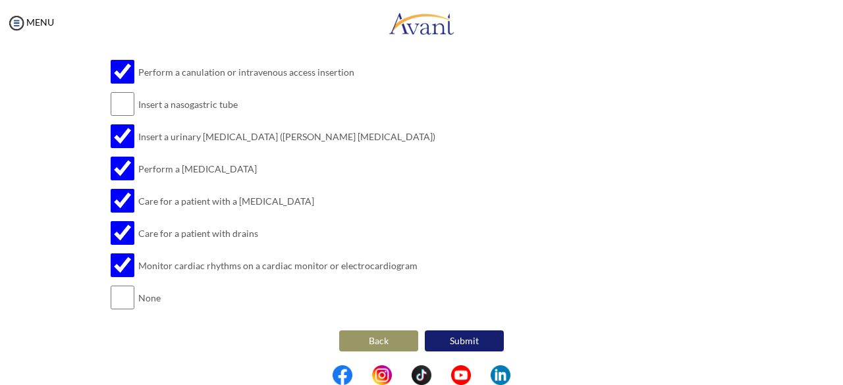
click at [357, 341] on button "Back" at bounding box center [378, 341] width 79 height 21
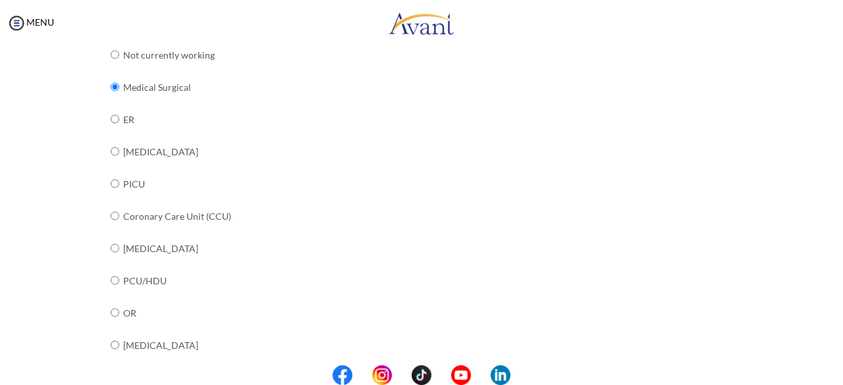
scroll to position [190, 0]
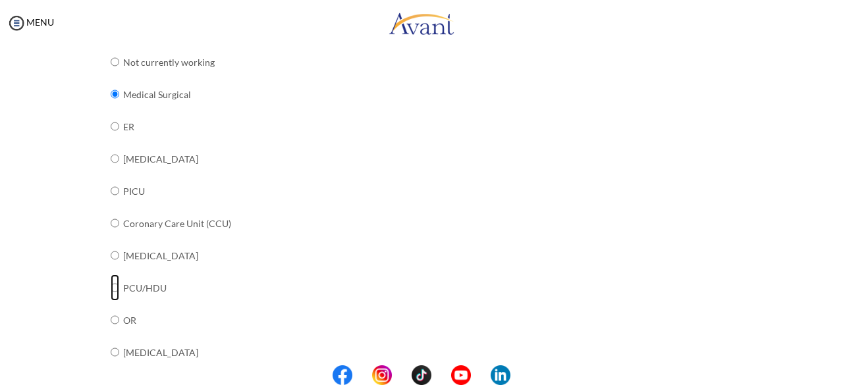
click at [111, 289] on input "radio" at bounding box center [115, 288] width 9 height 26
radio input "true"
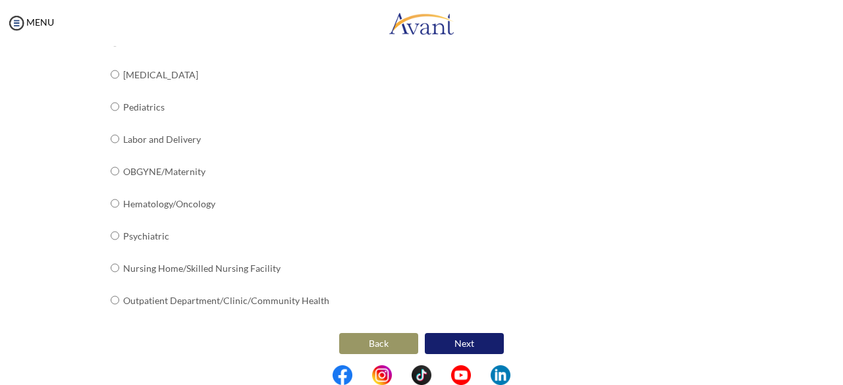
scroll to position [566, 0]
click at [420, 341] on button "Next" at bounding box center [464, 343] width 79 height 21
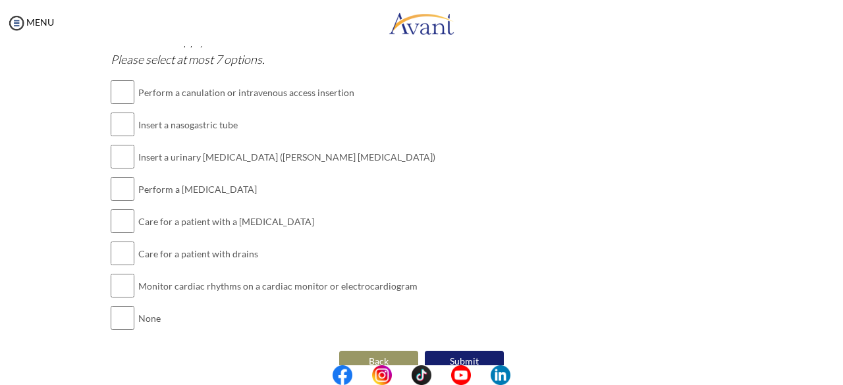
scroll to position [1646, 0]
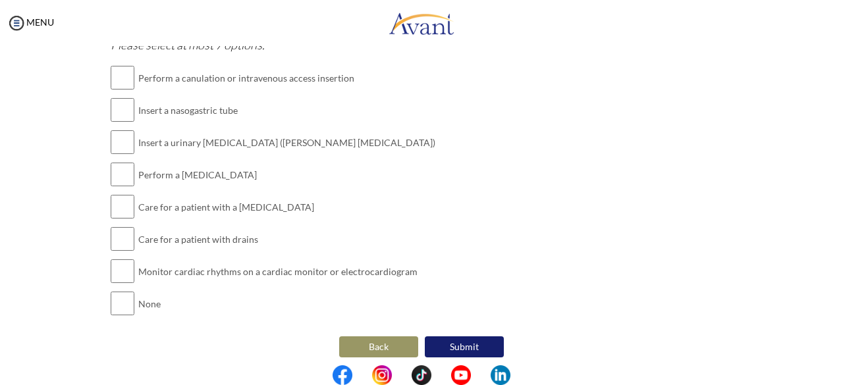
click at [399, 337] on button "Back" at bounding box center [378, 347] width 79 height 21
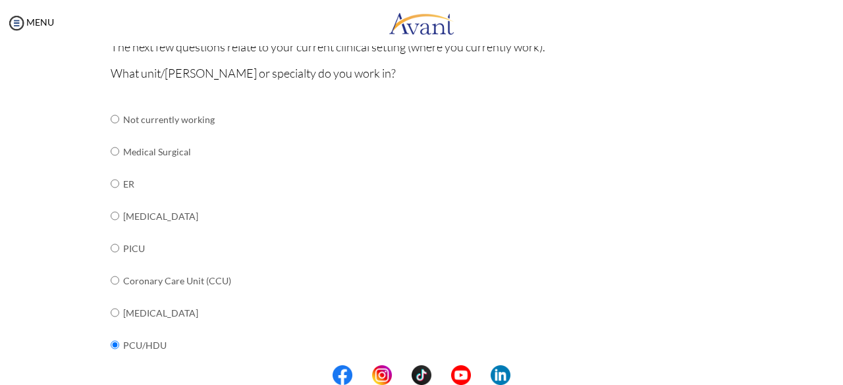
scroll to position [148, 0]
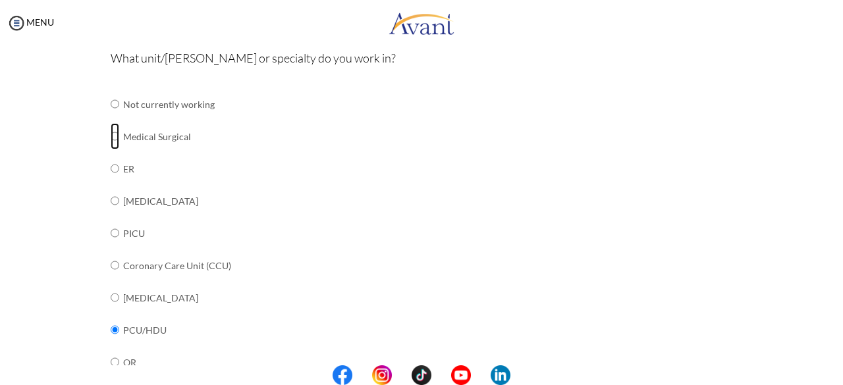
click at [112, 138] on input "radio" at bounding box center [115, 136] width 9 height 26
radio input "true"
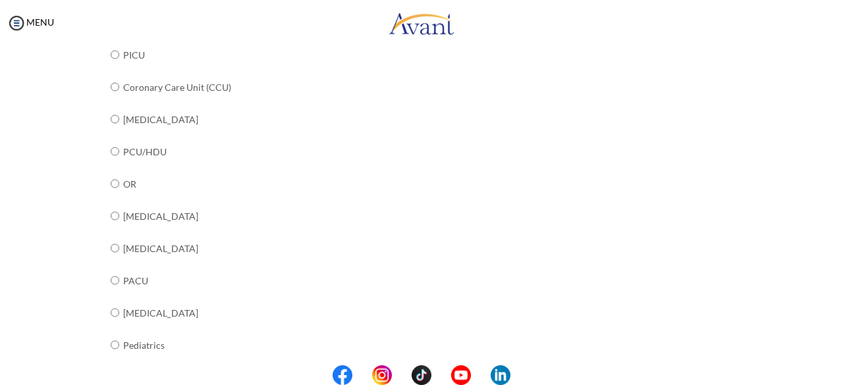
scroll to position [566, 0]
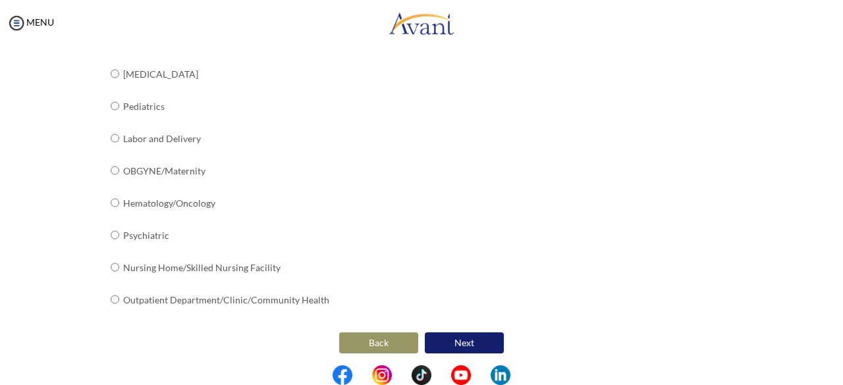
click at [420, 339] on button "Next" at bounding box center [464, 343] width 79 height 21
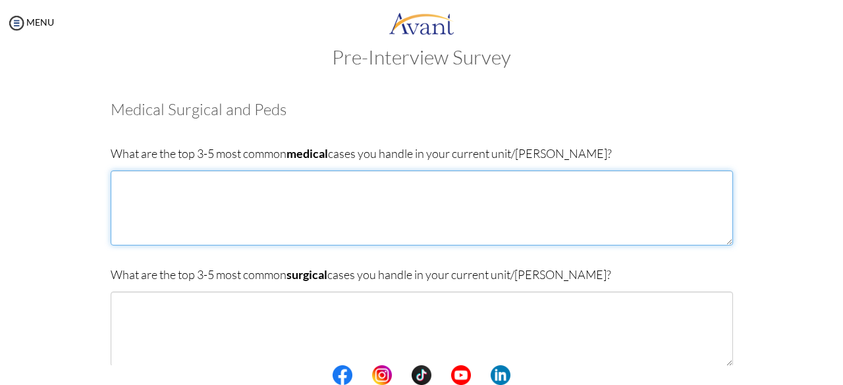
click at [420, 221] on textarea at bounding box center [422, 208] width 623 height 75
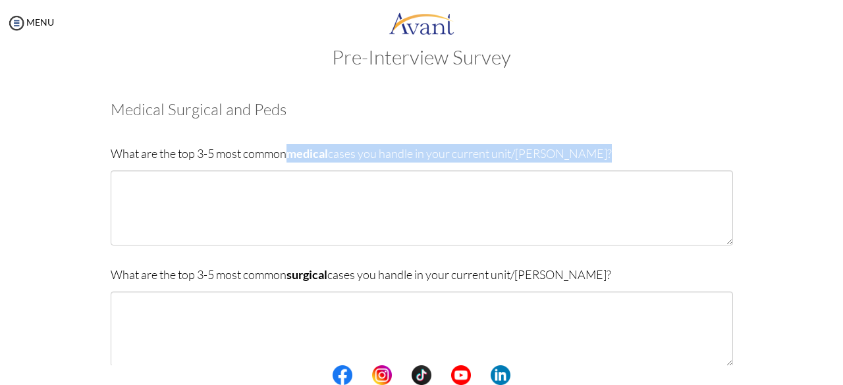
drag, startPoint x: 285, startPoint y: 155, endPoint x: 553, endPoint y: 179, distance: 268.5
click at [420, 179] on div "What are the top 3-5 most common medical cases you handle in your current unit/…" at bounding box center [422, 201] width 623 height 115
copy p "medical cases you handle in your current unit/[PERSON_NAME]?"
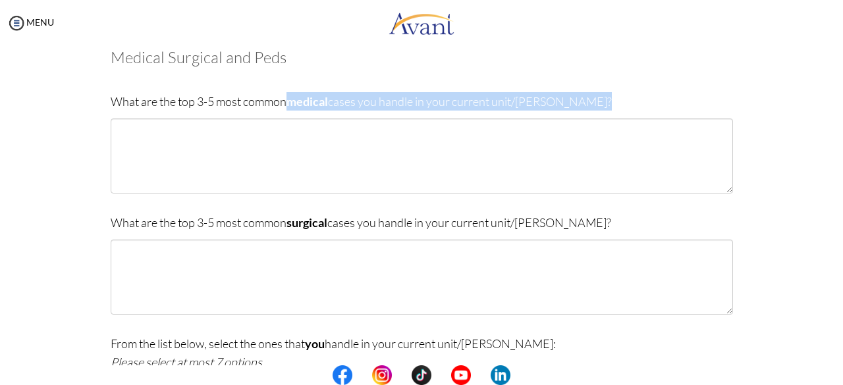
scroll to position [90, 0]
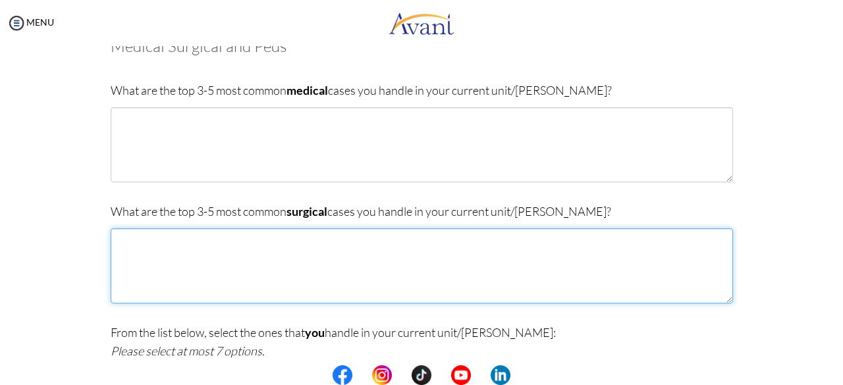
click at [420, 266] on textarea at bounding box center [422, 266] width 623 height 75
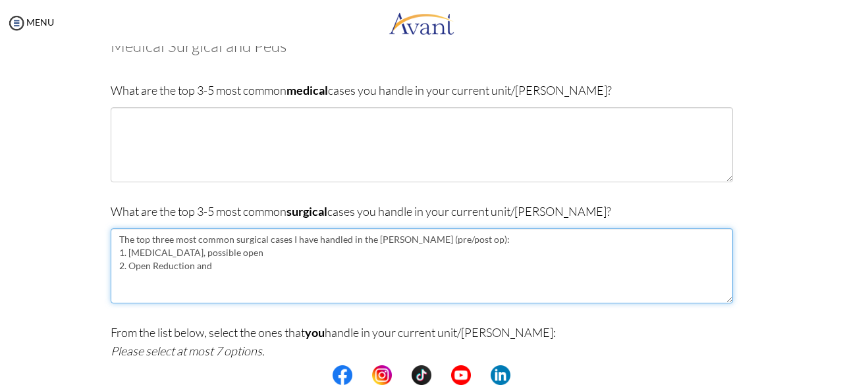
click at [379, 252] on textarea "The top three most common surgical cases I have handled in the [PERSON_NAME] (p…" at bounding box center [422, 266] width 623 height 75
click at [268, 272] on textarea "The top three most common surgical cases I have handled in the [PERSON_NAME] (p…" at bounding box center [422, 266] width 623 height 75
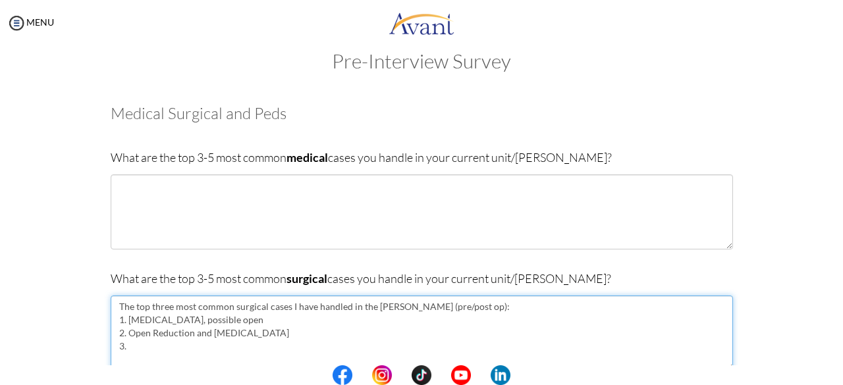
scroll to position [30, 0]
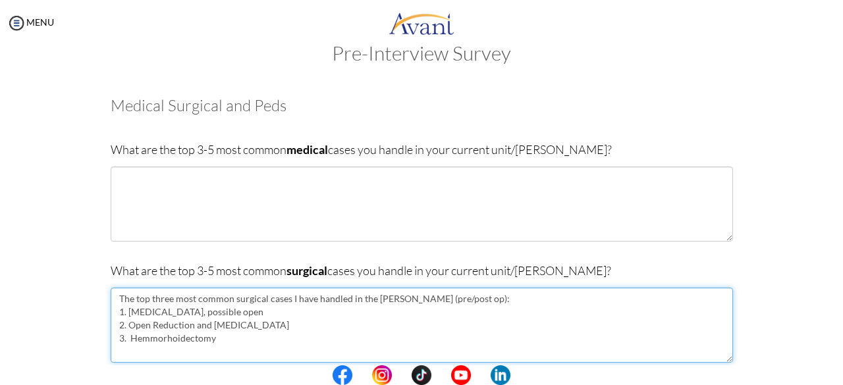
click at [157, 338] on textarea "The top three most common surgical cases I have handled in the [PERSON_NAME] (p…" at bounding box center [422, 325] width 623 height 75
click at [220, 343] on textarea "The top three most common surgical cases I have handled in the [PERSON_NAME] (p…" at bounding box center [422, 325] width 623 height 75
click at [156, 341] on textarea "The top three most common surgical cases I have handled in the [PERSON_NAME] (p…" at bounding box center [422, 325] width 623 height 75
click at [244, 334] on textarea "The top three most common surgical cases I have handled in the [PERSON_NAME] (p…" at bounding box center [422, 325] width 623 height 75
click at [123, 351] on textarea "The top three most common surgical cases I have handled in the [PERSON_NAME] (p…" at bounding box center [422, 325] width 623 height 75
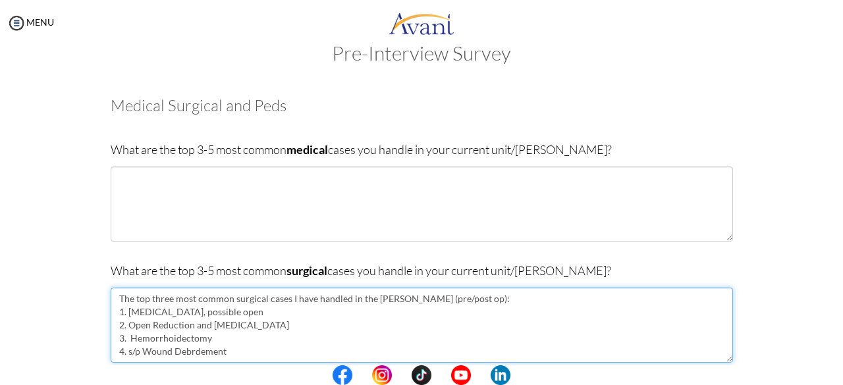
click at [195, 350] on textarea "The top three most common surgical cases I have handled in the [PERSON_NAME] (p…" at bounding box center [422, 325] width 623 height 75
click at [188, 354] on textarea "The top three most common surgical cases I have handled in the [PERSON_NAME] (p…" at bounding box center [422, 325] width 623 height 75
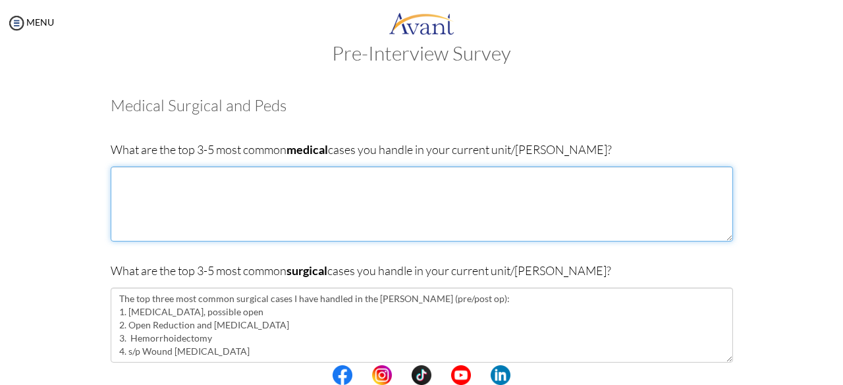
drag, startPoint x: 281, startPoint y: 223, endPoint x: 201, endPoint y: 217, distance: 80.0
click at [201, 217] on textarea at bounding box center [422, 204] width 623 height 75
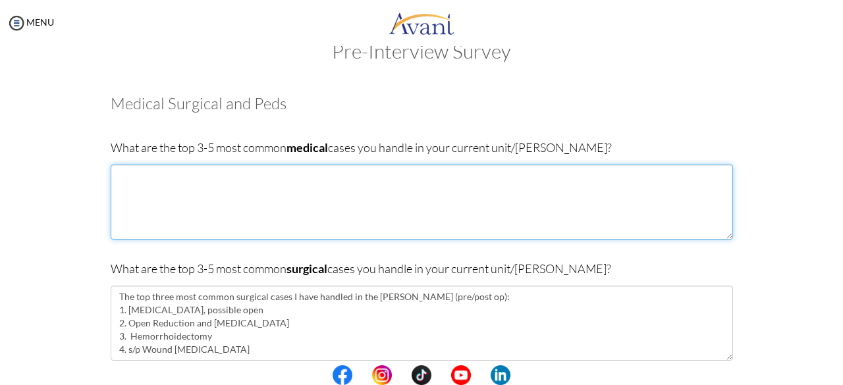
scroll to position [63, 0]
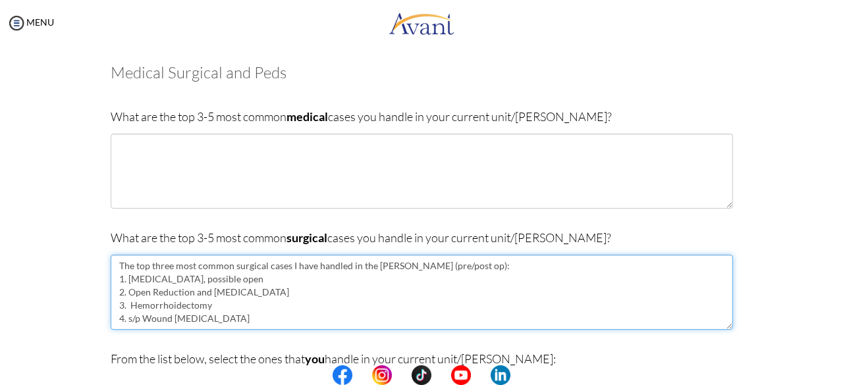
click at [269, 324] on textarea "The top three most common surgical cases I have handled in the [PERSON_NAME] (p…" at bounding box center [422, 292] width 623 height 75
click at [118, 300] on textarea "The top three most common surgical cases I have handled in the [PERSON_NAME] (p…" at bounding box center [422, 292] width 623 height 75
click at [119, 314] on textarea "The top three most common surgical cases I have handled in the [PERSON_NAME] (p…" at bounding box center [422, 292] width 623 height 75
click at [303, 284] on textarea "The top three most common surgical cases I have handled in the [PERSON_NAME] (p…" at bounding box center [422, 292] width 623 height 75
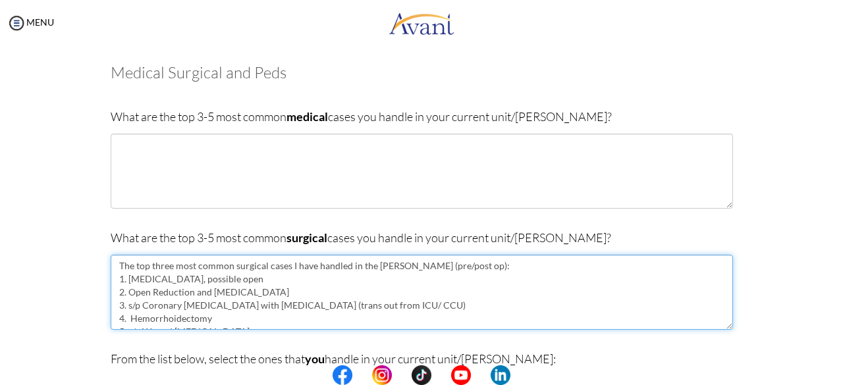
scroll to position [40, 0]
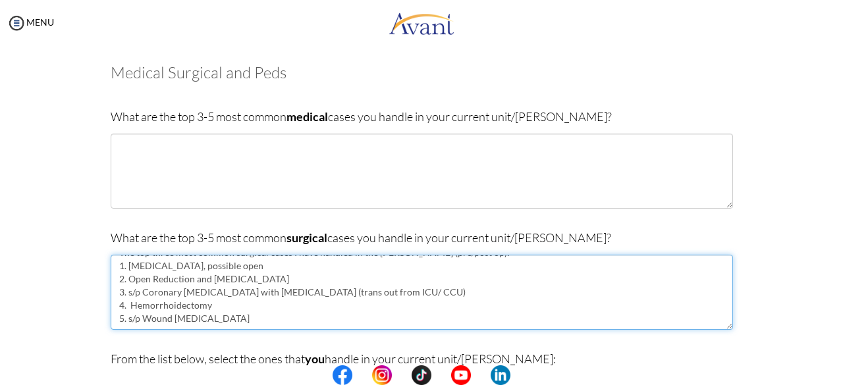
click at [303, 284] on textarea "The top three most common surgical cases I have handled in the [PERSON_NAME] (p…" at bounding box center [422, 292] width 623 height 75
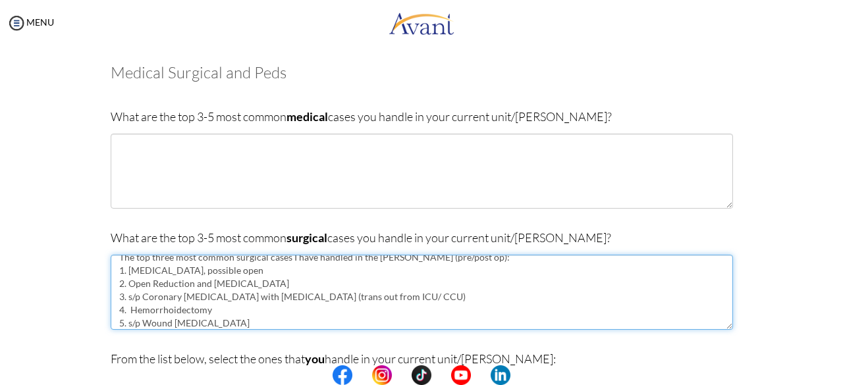
scroll to position [0, 0]
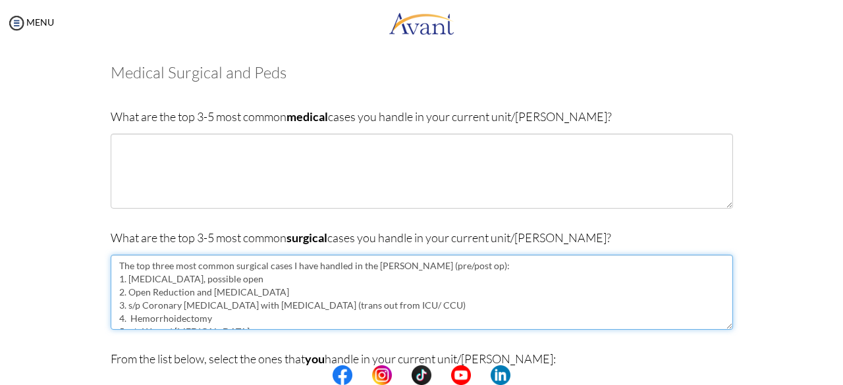
type textarea "The top three most common surgical cases I have handled in the [PERSON_NAME] (p…"
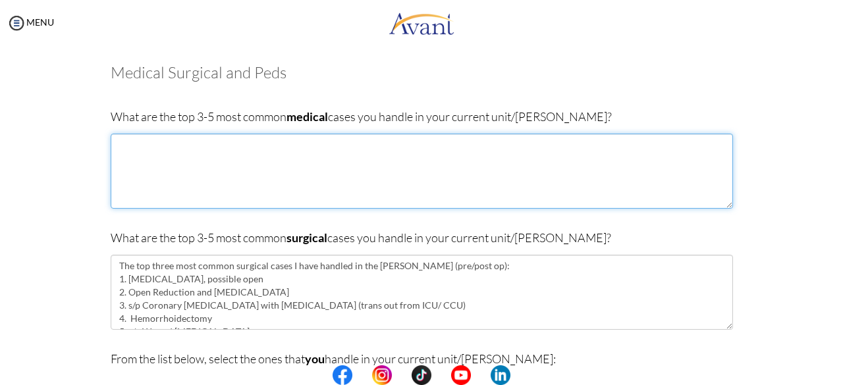
click at [219, 160] on textarea at bounding box center [422, 171] width 623 height 75
click at [161, 145] on textarea "1. ACS 2. Cerebrovascular Infarct" at bounding box center [422, 171] width 623 height 75
click at [233, 160] on textarea "1. ACS ([MEDICAL_DATA]: mostly) 2. Cerebrovascular Infarct" at bounding box center [422, 171] width 623 height 75
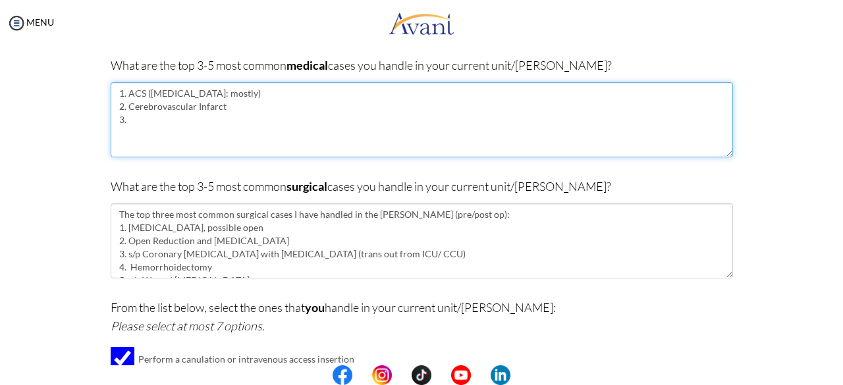
scroll to position [115, 0]
click at [248, 111] on textarea "1. ACS ([MEDICAL_DATA]: mostly) 2. Cerebrovascular Infarct 3." at bounding box center [422, 119] width 623 height 75
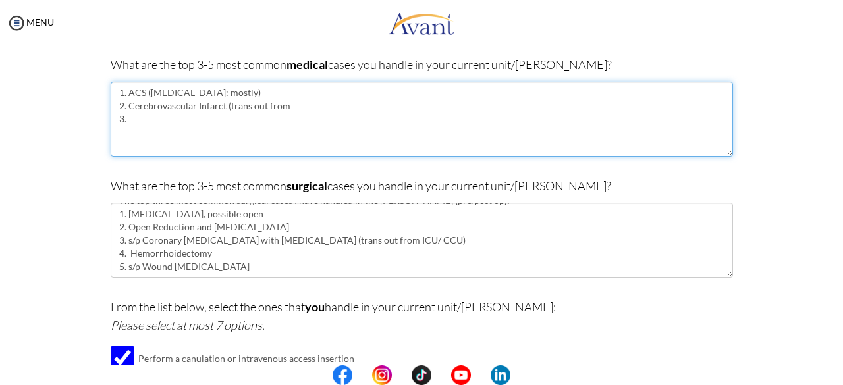
scroll to position [40, 0]
type textarea "1. ACS ([MEDICAL_DATA]: mostly) 2. Cerebrovascular Infarct (trans out from 3."
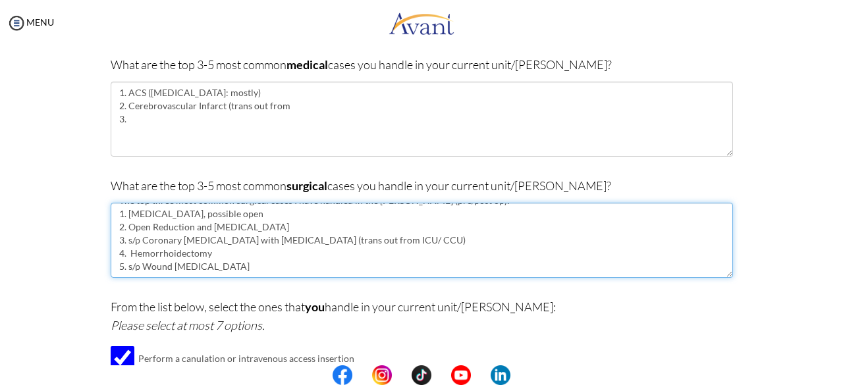
drag, startPoint x: 232, startPoint y: 242, endPoint x: 140, endPoint y: 243, distance: 92.2
click at [140, 243] on textarea "The top three most common surgical cases I have handled in the [PERSON_NAME] (p…" at bounding box center [422, 240] width 623 height 75
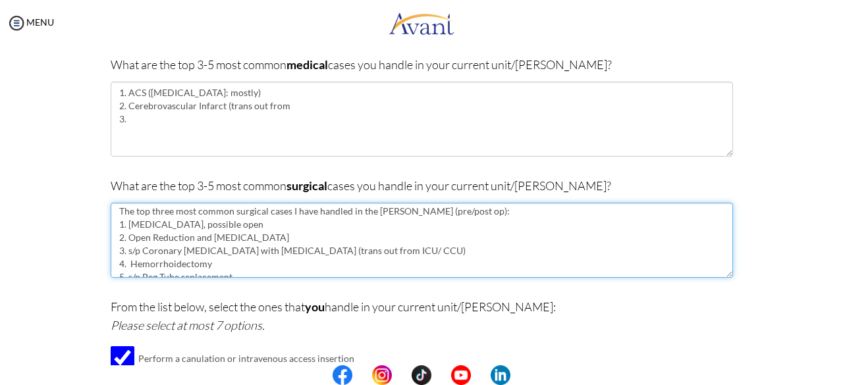
scroll to position [0, 0]
click at [227, 263] on textarea "The top three most common surgical cases I have handled in the [PERSON_NAME] (p…" at bounding box center [422, 240] width 623 height 75
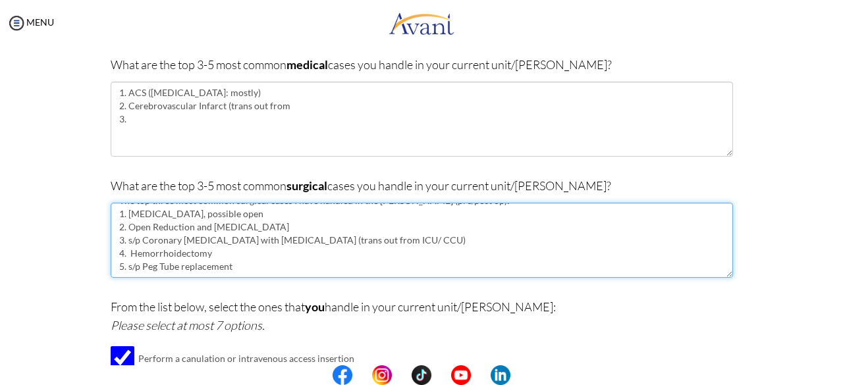
scroll to position [40, 0]
click at [239, 247] on textarea "The top three most common surgical cases I have handled in the [PERSON_NAME] (p…" at bounding box center [422, 240] width 623 height 75
click at [240, 242] on textarea "The top three most common surgical cases I have handled in the [PERSON_NAME] (p…" at bounding box center [422, 240] width 623 height 75
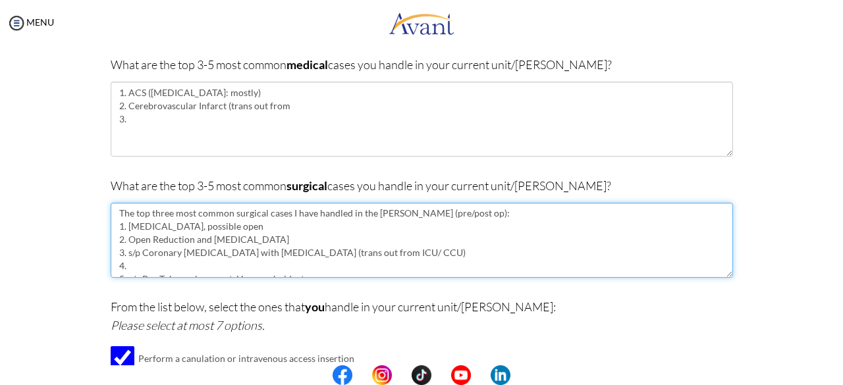
scroll to position [1, 0]
click at [341, 229] on textarea "The top three most common surgical cases I have handled in the [PERSON_NAME] (p…" at bounding box center [422, 240] width 623 height 75
drag, startPoint x: 447, startPoint y: 215, endPoint x: 390, endPoint y: 215, distance: 56.7
click at [390, 215] on textarea "The top three most common surgical cases I have handled in the [PERSON_NAME] (p…" at bounding box center [422, 240] width 623 height 75
click at [322, 242] on textarea "The top three most common surgical cases I have handled in the [PERSON_NAME]: 1…" at bounding box center [422, 240] width 623 height 75
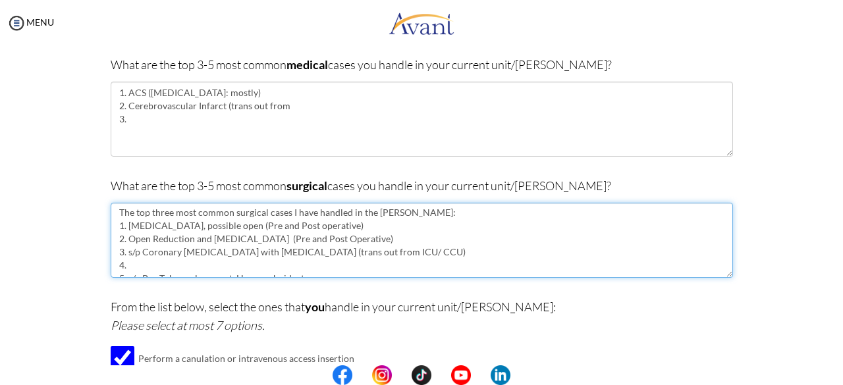
click at [368, 227] on textarea "The top three most common surgical cases I have handled in the [PERSON_NAME]: 1…" at bounding box center [422, 240] width 623 height 75
click at [241, 269] on textarea "The top three most common surgical cases I have handled in the [PERSON_NAME]: 1…" at bounding box center [422, 240] width 623 height 75
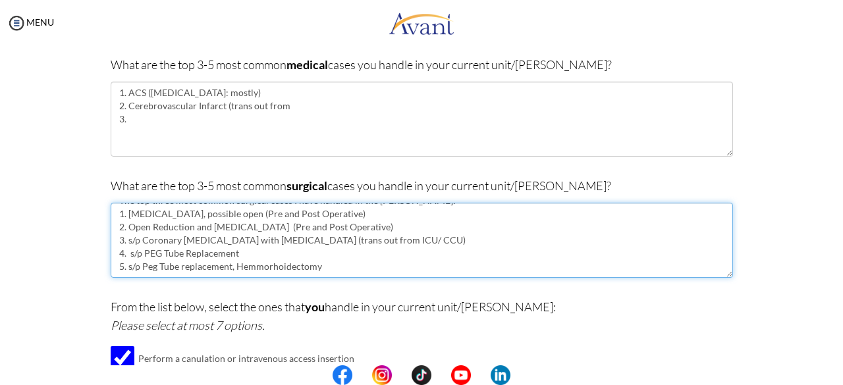
scroll to position [40, 0]
drag, startPoint x: 237, startPoint y: 227, endPoint x: 141, endPoint y: 227, distance: 95.5
click at [141, 227] on textarea "The top three most common surgical cases I have handled in the [PERSON_NAME]: 1…" at bounding box center [422, 240] width 623 height 75
click at [239, 243] on textarea "The top three most common surgical cases I have handled in the [PERSON_NAME]: 1…" at bounding box center [422, 240] width 623 height 75
drag, startPoint x: 322, startPoint y: 240, endPoint x: 228, endPoint y: 242, distance: 94.2
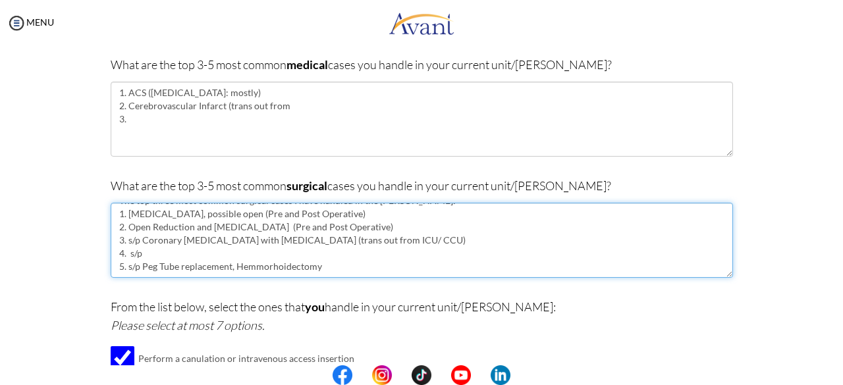
click at [228, 242] on textarea "The top three most common surgical cases I have handled in the [PERSON_NAME]: 1…" at bounding box center [422, 240] width 623 height 75
click at [190, 231] on textarea "The top three most common surgical cases I have handled in the [PERSON_NAME]: 1…" at bounding box center [422, 240] width 623 height 75
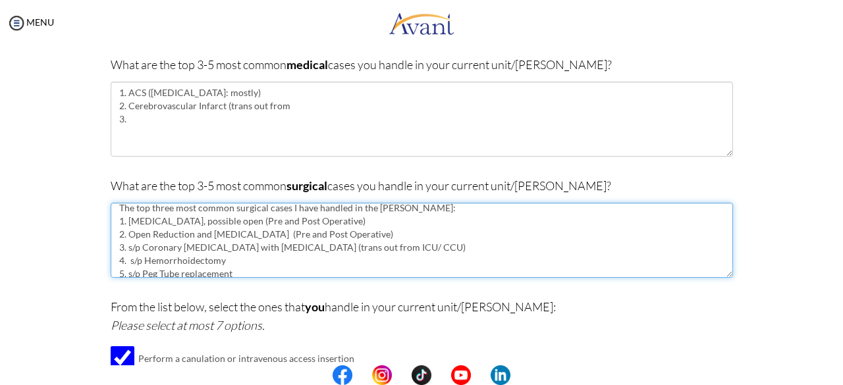
scroll to position [0, 0]
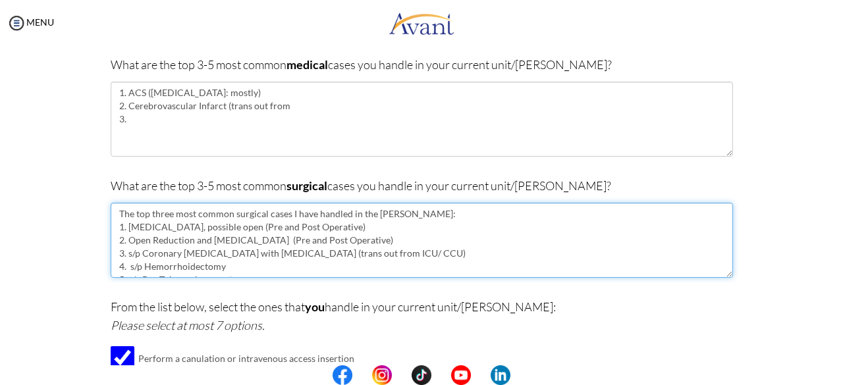
type textarea "The top three most common surgical cases I have handled in the [PERSON_NAME]: 1…"
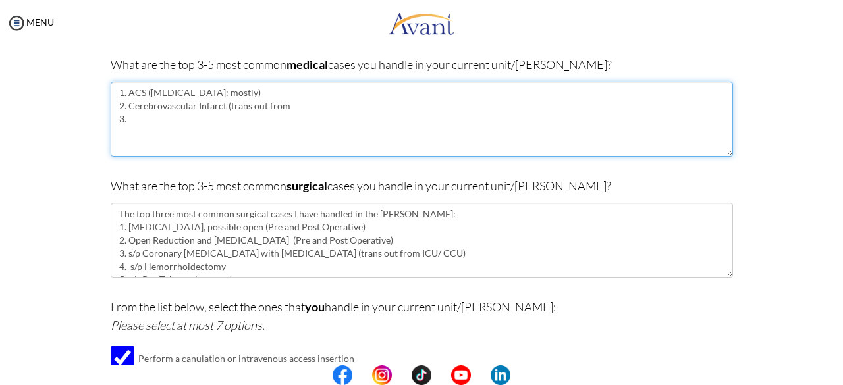
click at [291, 111] on textarea "1. ACS ([MEDICAL_DATA]: mostly) 2. Cerebrovascular Infarct (trans out from 3." at bounding box center [422, 119] width 623 height 75
click at [198, 123] on textarea "1. ACS ([MEDICAL_DATA]: mostly) 2. Cerebrovascular Infarct (trans out from ICU/…" at bounding box center [422, 119] width 623 height 75
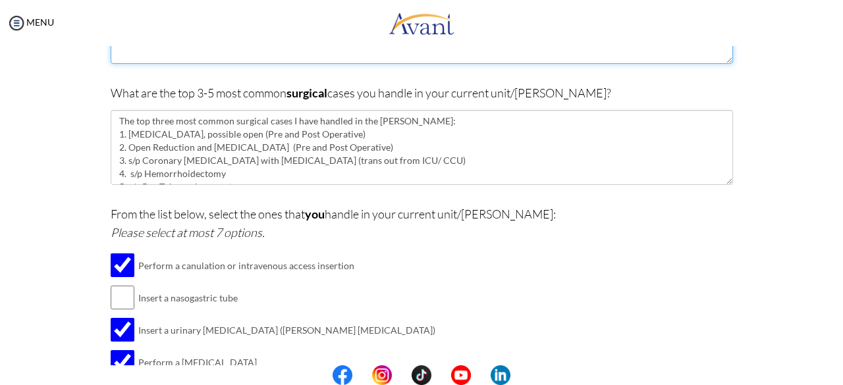
scroll to position [228, 0]
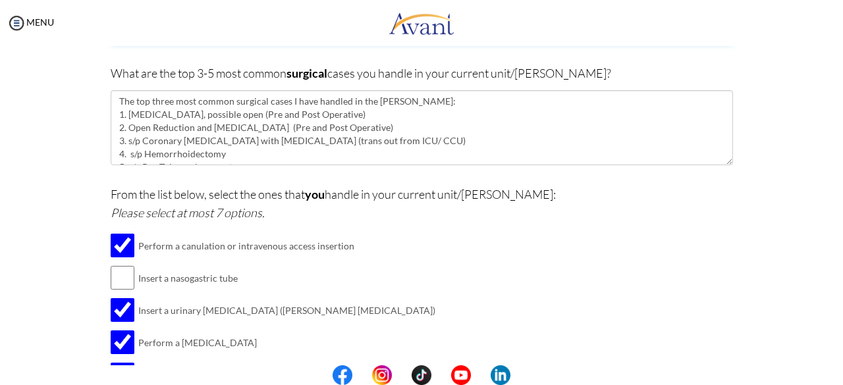
type textarea "1. ACS ([MEDICAL_DATA]: mostly) 2. Cerebrovascular Infarct (trans out from ICU/…"
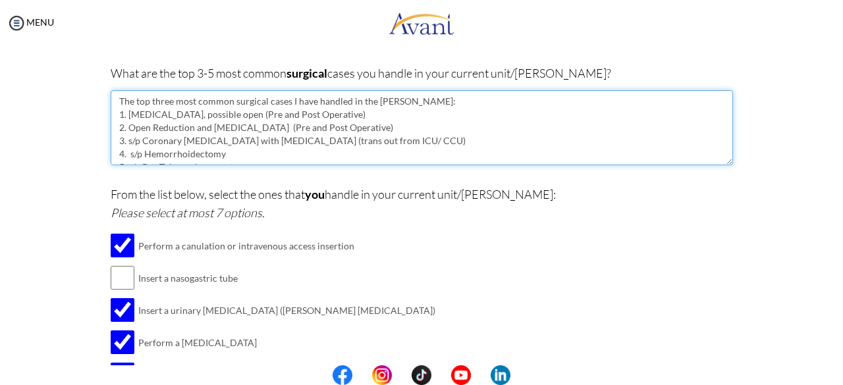
click at [207, 134] on textarea "The top three most common surgical cases I have handled in the [PERSON_NAME]: 1…" at bounding box center [422, 127] width 623 height 75
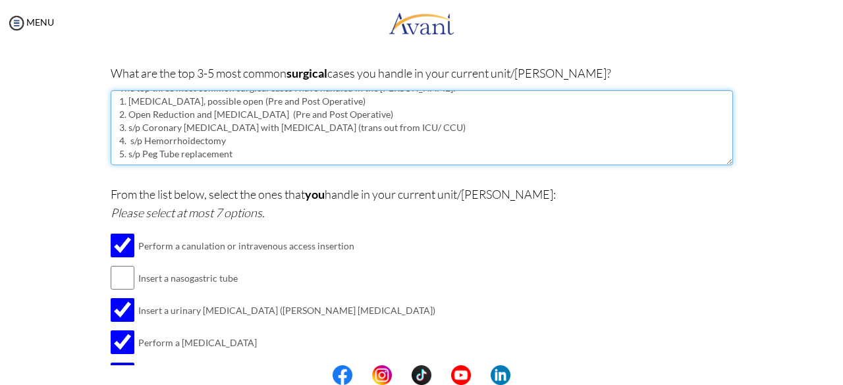
scroll to position [40, 0]
drag, startPoint x: 220, startPoint y: 117, endPoint x: 140, endPoint y: 114, distance: 80.4
click at [140, 114] on textarea "The top three most common surgical cases I have handled in the [PERSON_NAME]: 1…" at bounding box center [422, 127] width 623 height 75
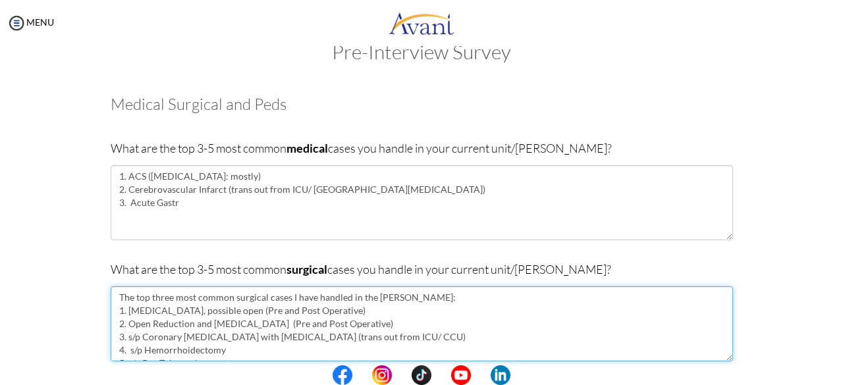
scroll to position [24, 0]
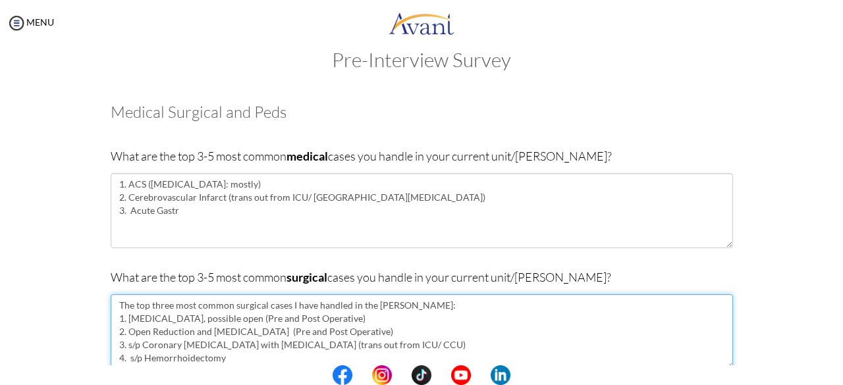
type textarea "The top three most common surgical cases I have handled in the [PERSON_NAME]: 1…"
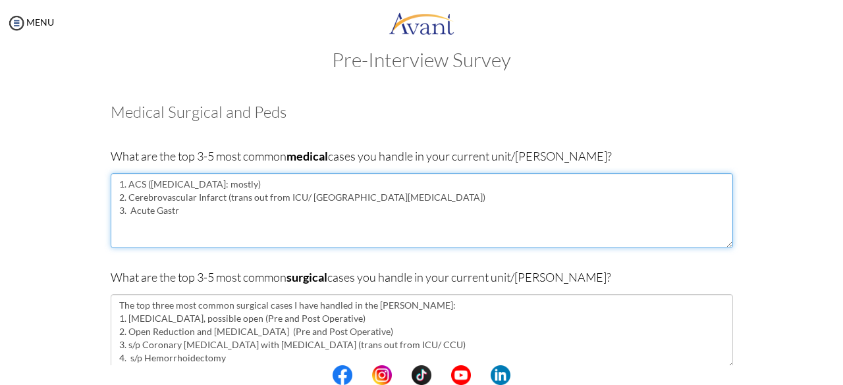
click at [186, 217] on textarea "1. ACS ([MEDICAL_DATA]: mostly) 2. Cerebrovascular Infarct (trans out from ICU/…" at bounding box center [422, 210] width 623 height 75
type textarea "1. ACS ([MEDICAL_DATA]: mostly) 2. Cerebrovascular Infarct (trans out from ICU/…"
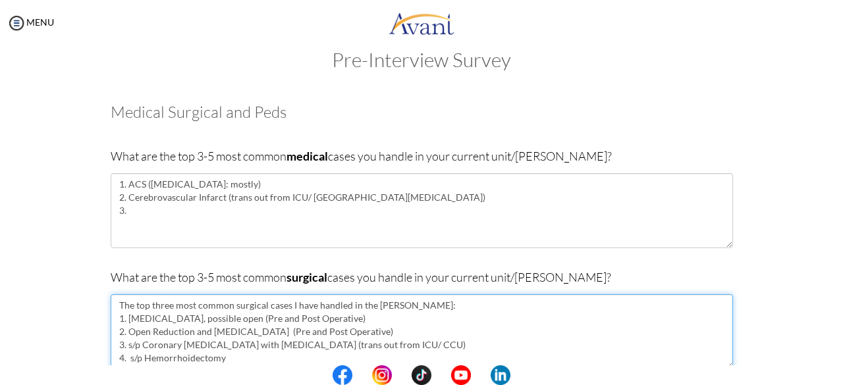
drag, startPoint x: 227, startPoint y: 358, endPoint x: 141, endPoint y: 355, distance: 85.7
click at [141, 355] on textarea "The top three most common surgical cases I have handled in the [PERSON_NAME]: 1…" at bounding box center [422, 332] width 623 height 75
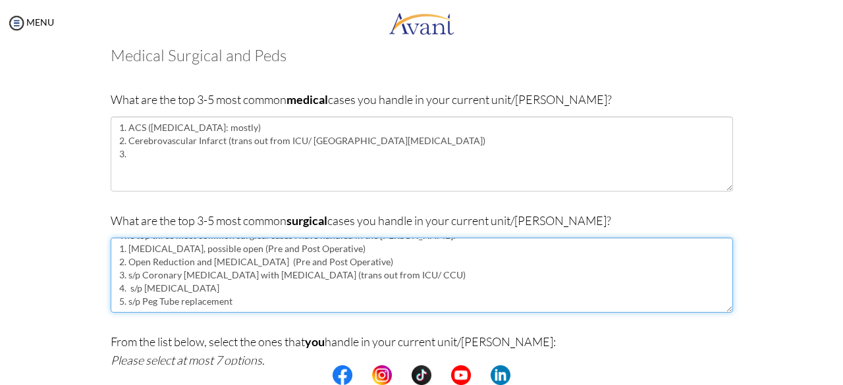
scroll to position [40, 0]
drag, startPoint x: 137, startPoint y: 266, endPoint x: 124, endPoint y: 266, distance: 13.2
click at [124, 266] on textarea "The top three most common surgical cases I have handled in the [PERSON_NAME]: 1…" at bounding box center [422, 275] width 623 height 75
click at [309, 266] on textarea "The top three most common surgical cases I have handled in the [PERSON_NAME]: 1…" at bounding box center [422, 275] width 623 height 75
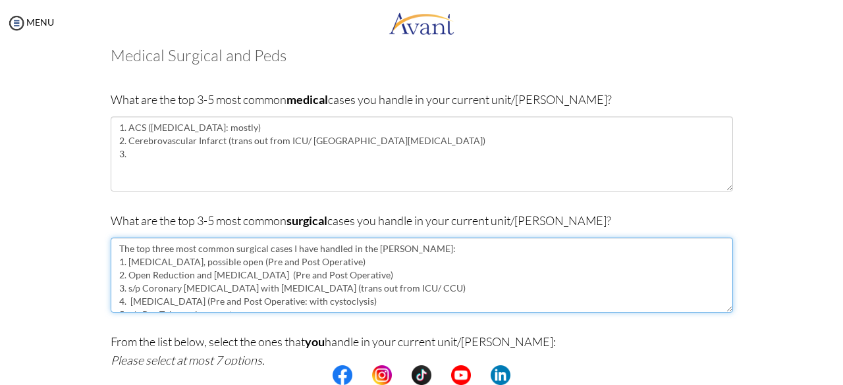
type textarea "The top three most common surgical cases I have handled in the [PERSON_NAME]: 1…"
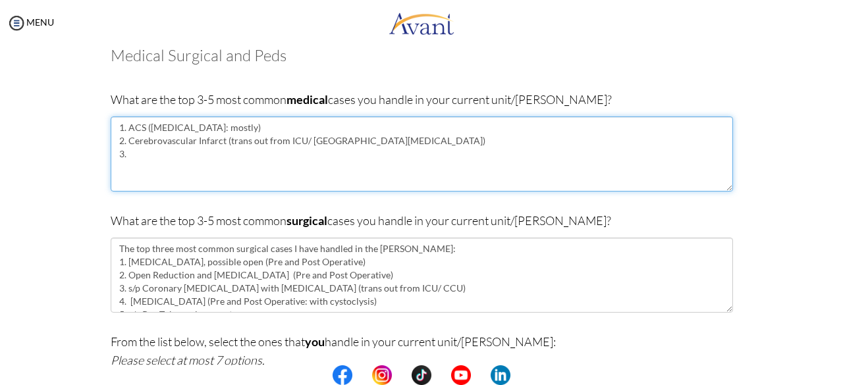
click at [181, 161] on textarea "1. ACS ([MEDICAL_DATA]: mostly) 2. Cerebrovascular Infarct (trans out from ICU/…" at bounding box center [422, 154] width 623 height 75
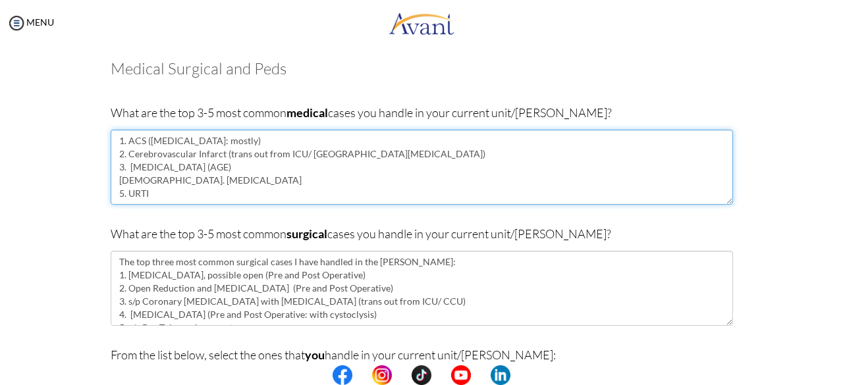
scroll to position [61, 0]
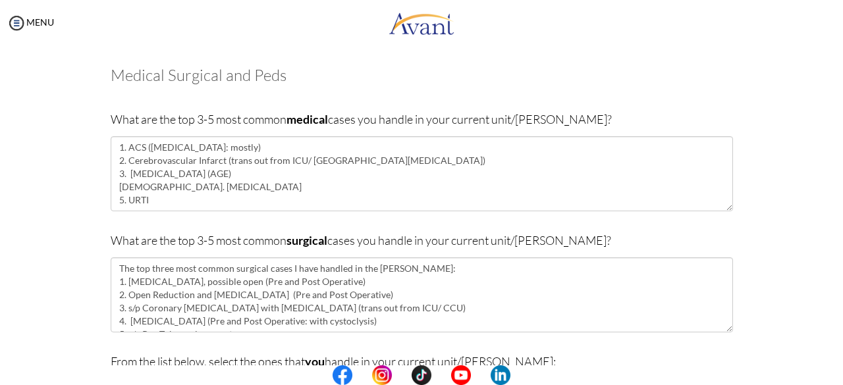
click at [0, 0] on p at bounding box center [0, 0] width 0 height 0
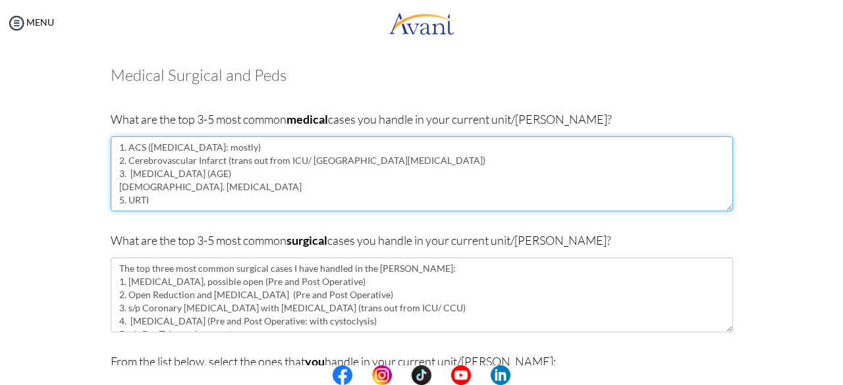
click at [420, 196] on textarea "1. ACS ([MEDICAL_DATA]: mostly) 2. Cerebrovascular Infarct (trans out from ICU/…" at bounding box center [422, 173] width 623 height 75
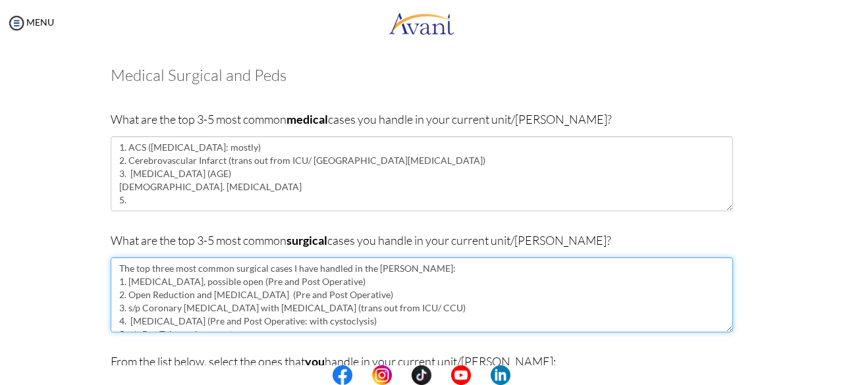
click at [420, 322] on textarea "The top three most common surgical cases I have handled in the [PERSON_NAME]: 1…" at bounding box center [422, 295] width 623 height 75
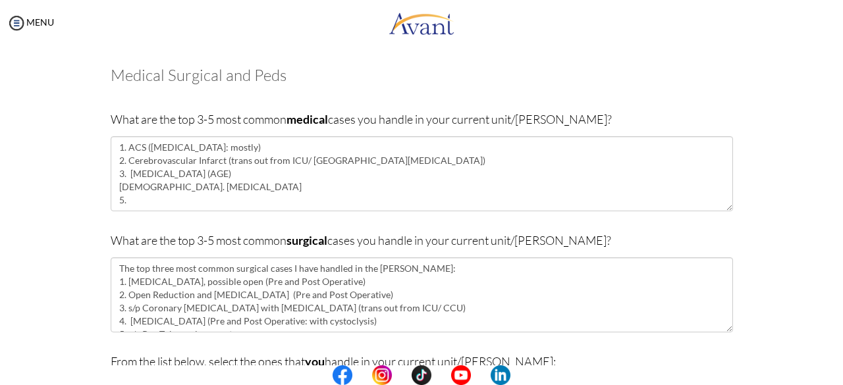
drag, startPoint x: 442, startPoint y: 322, endPoint x: 816, endPoint y: 163, distance: 406.5
click at [420, 163] on div "Pre-Interview Survey Are you currently in school now? Yes No Have you taken the…" at bounding box center [421, 387] width 817 height 750
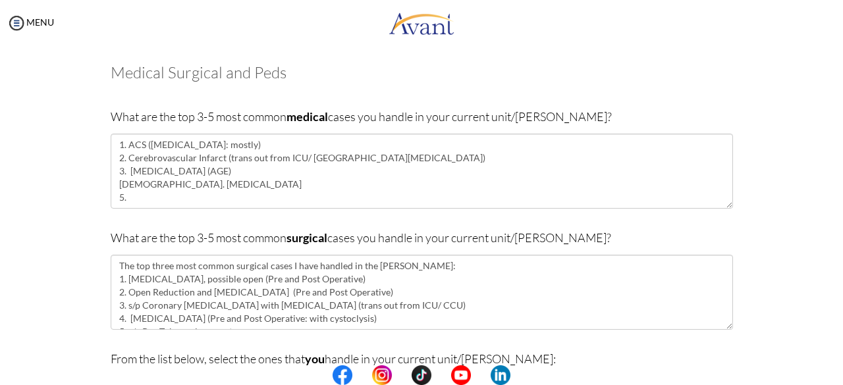
scroll to position [63, 0]
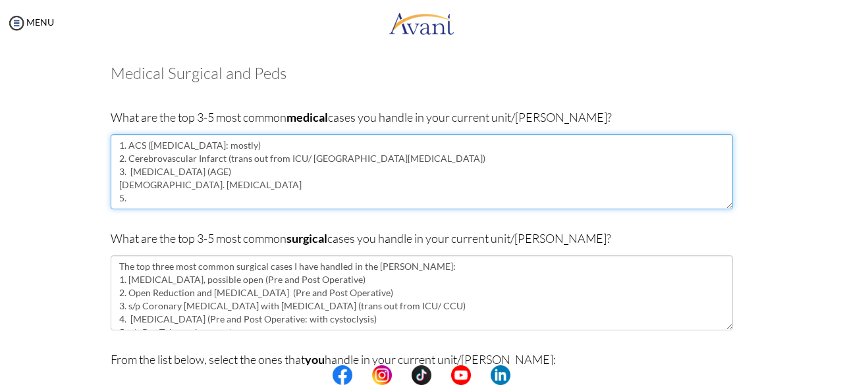
click at [154, 200] on textarea "1. ACS ([MEDICAL_DATA]: mostly) 2. Cerebrovascular Infarct (trans out from ICU/…" at bounding box center [422, 171] width 623 height 75
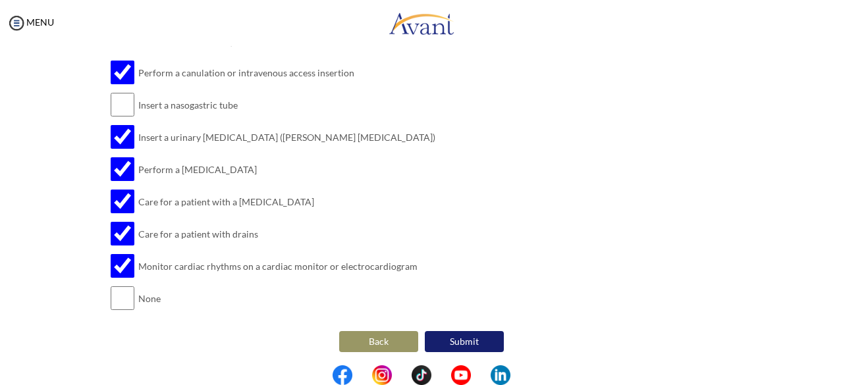
scroll to position [402, 0]
type textarea "1. ACS ([MEDICAL_DATA]: mostly) 2. Cerebrovascular Infarct (trans out from ICU/…"
click at [420, 339] on button "Submit" at bounding box center [464, 341] width 79 height 21
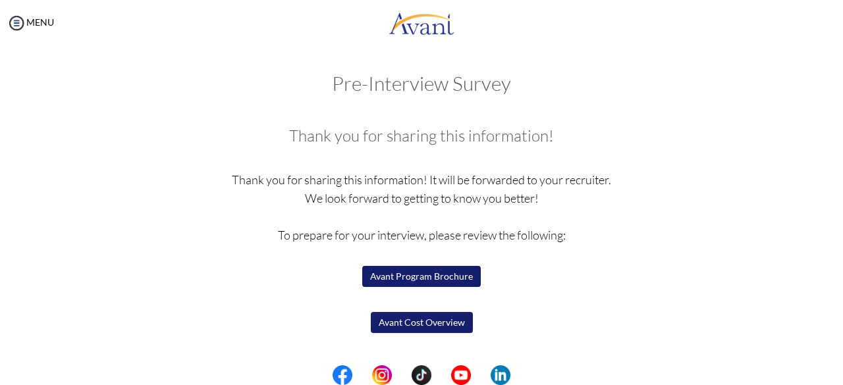
click at [420, 326] on button "Avant Cost Overview" at bounding box center [422, 322] width 102 height 21
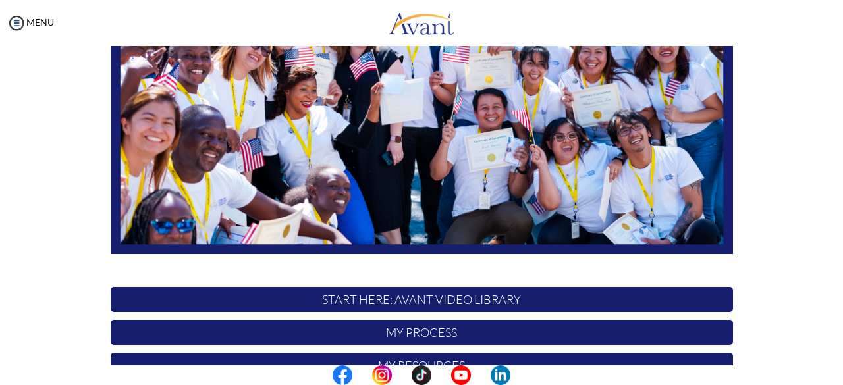
scroll to position [347, 0]
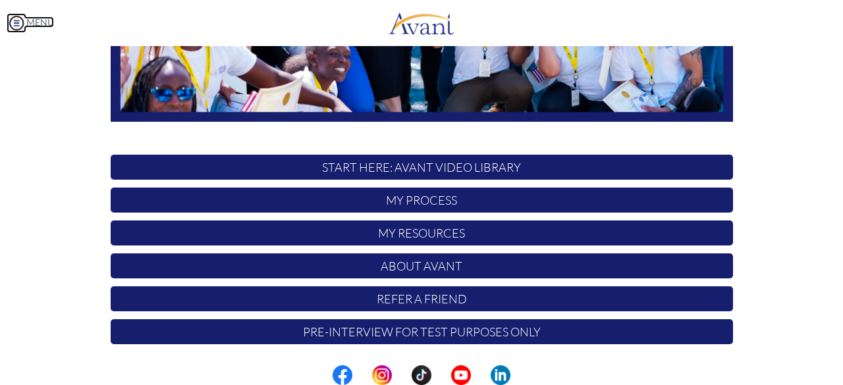
click at [18, 26] on img at bounding box center [17, 23] width 20 height 20
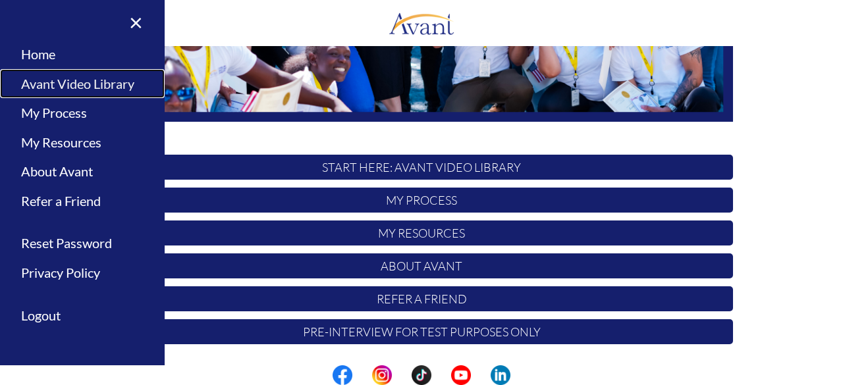
click at [74, 86] on link "Avant Video Library" at bounding box center [82, 84] width 165 height 30
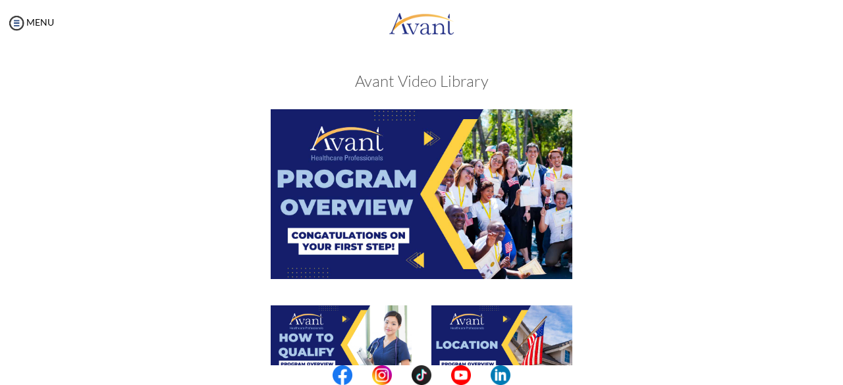
scroll to position [520, 0]
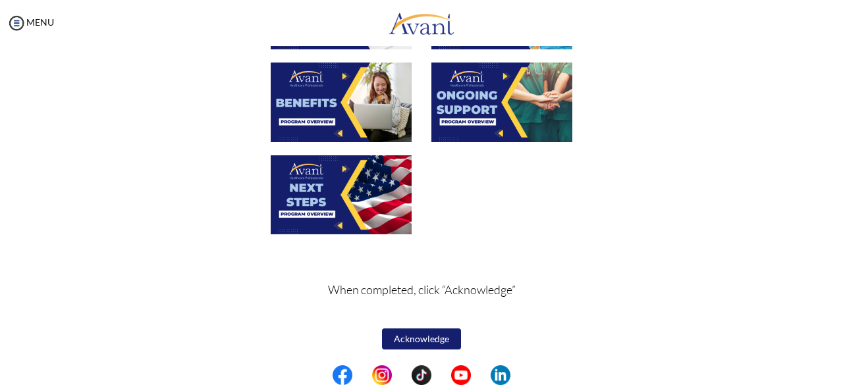
click at [424, 343] on button "Acknowledge" at bounding box center [421, 339] width 79 height 21
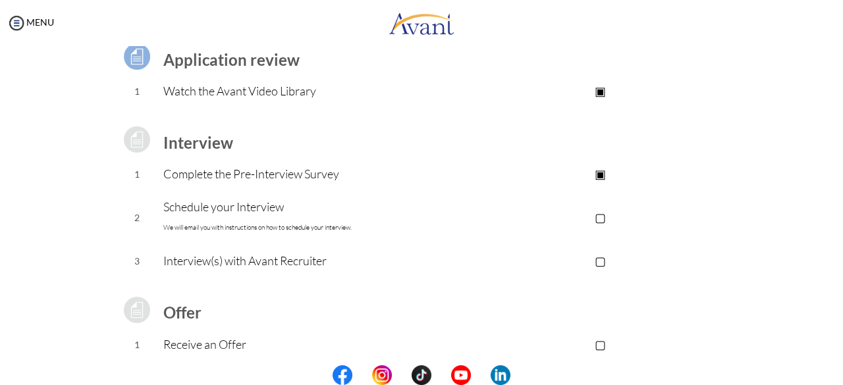
scroll to position [107, 0]
click at [573, 210] on p "▢" at bounding box center [600, 217] width 264 height 18
click at [262, 209] on p "Schedule your Interview We will email you with instructions on how to schedule …" at bounding box center [315, 217] width 305 height 40
click at [181, 208] on p "Schedule your Interview We will email you with instructions on how to schedule …" at bounding box center [315, 217] width 305 height 40
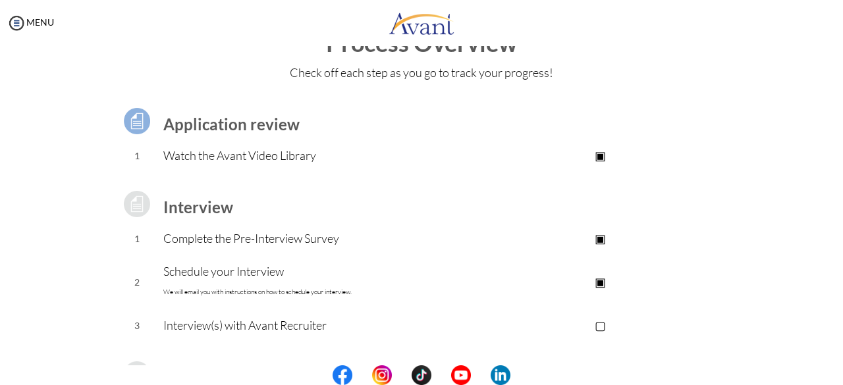
scroll to position [0, 0]
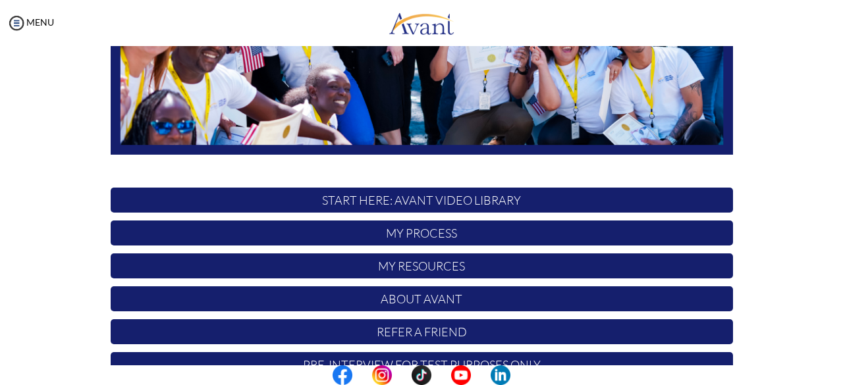
scroll to position [347, 0]
